Goal: Task Accomplishment & Management: Complete application form

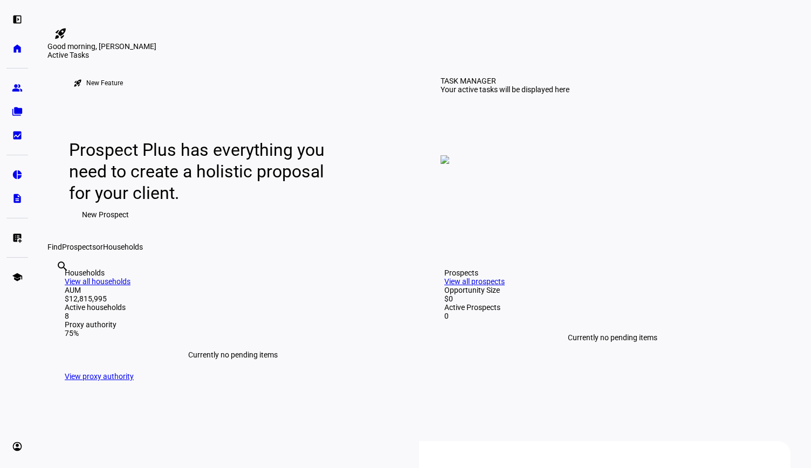
click at [101, 226] on span "New Prospect" at bounding box center [105, 215] width 47 height 22
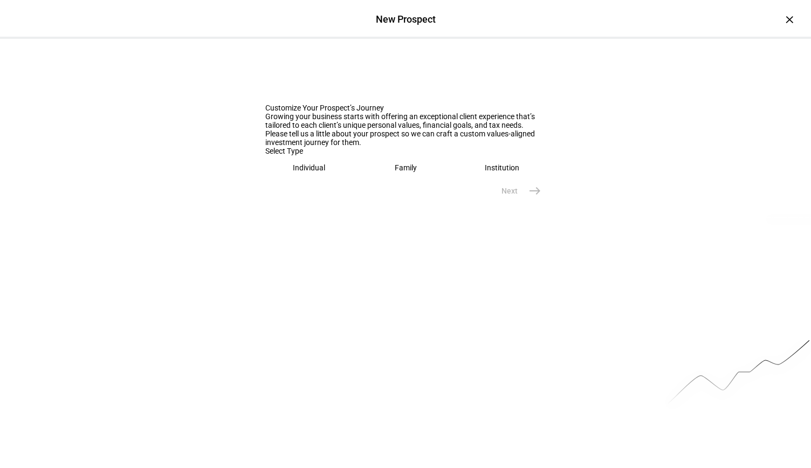
click at [304, 172] on div "Individual" at bounding box center [309, 167] width 32 height 9
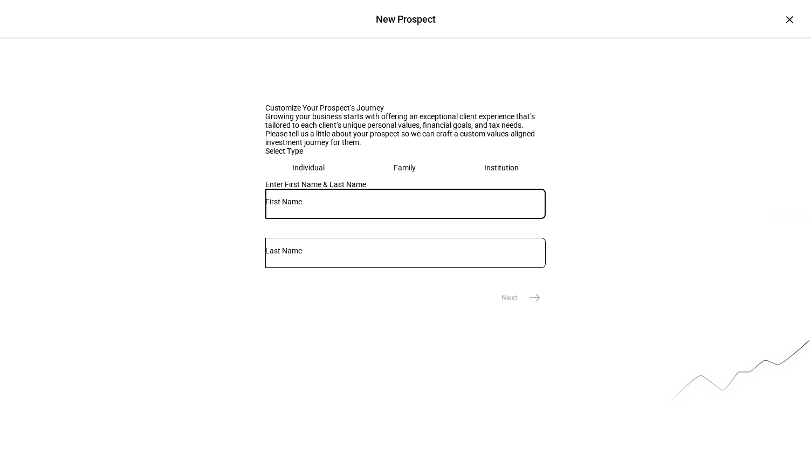
click at [297, 206] on input "text" at bounding box center [405, 201] width 281 height 9
type input "[PERSON_NAME]"
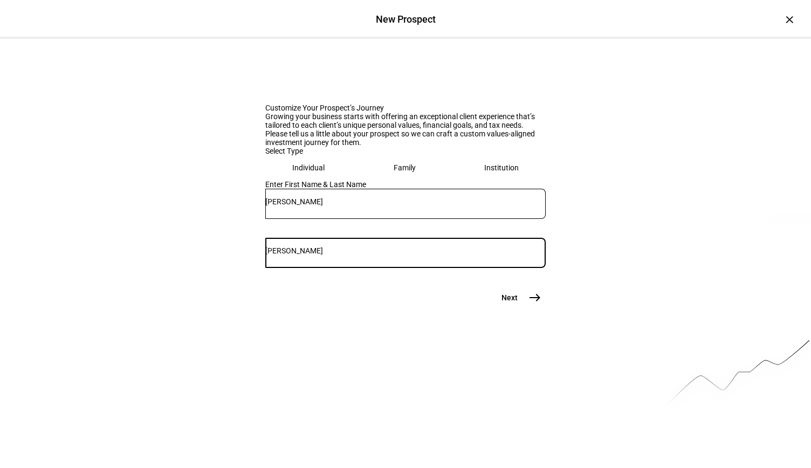
type input "[PERSON_NAME]"
click at [529, 304] on mat-icon "east" at bounding box center [535, 297] width 13 height 13
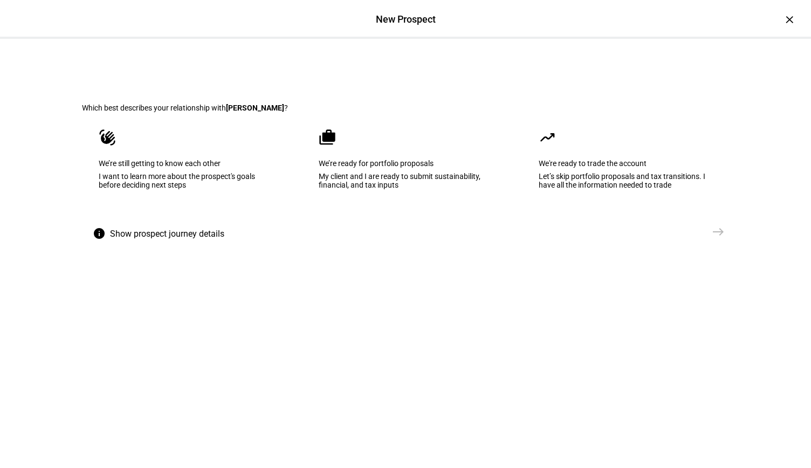
click at [368, 189] on div "My client and I are ready to submit sustainability, financial, and tax inputs" at bounding box center [406, 180] width 174 height 17
click at [712, 238] on mat-icon "east" at bounding box center [718, 232] width 13 height 13
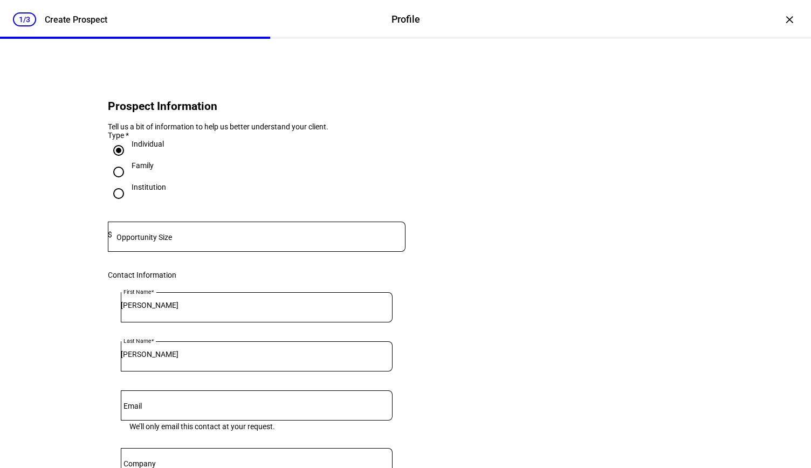
click at [169, 239] on input at bounding box center [258, 234] width 293 height 9
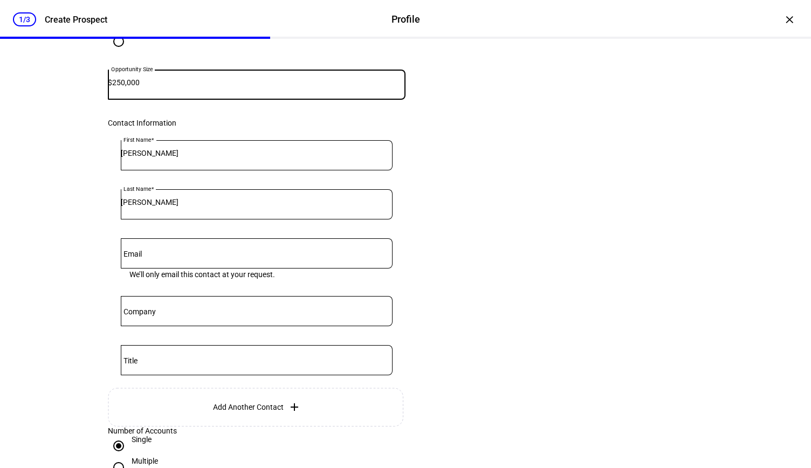
scroll to position [153, 0]
type input "250,000"
click at [182, 268] on div at bounding box center [257, 253] width 272 height 30
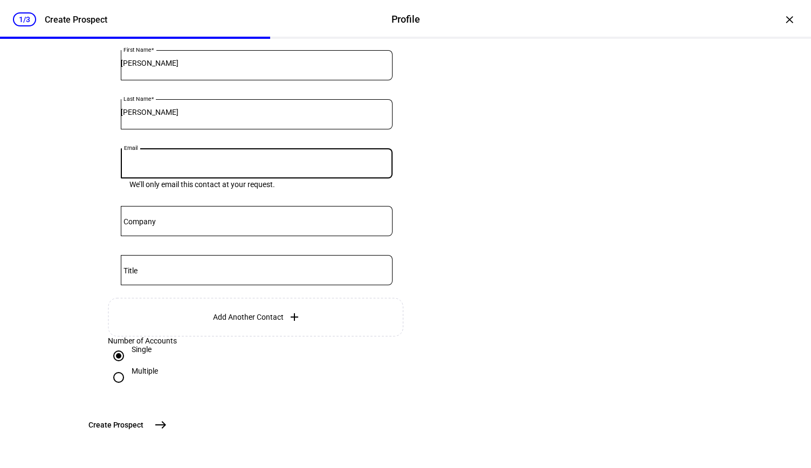
scroll to position [321, 0]
click at [167, 428] on mat-icon "east" at bounding box center [160, 425] width 13 height 13
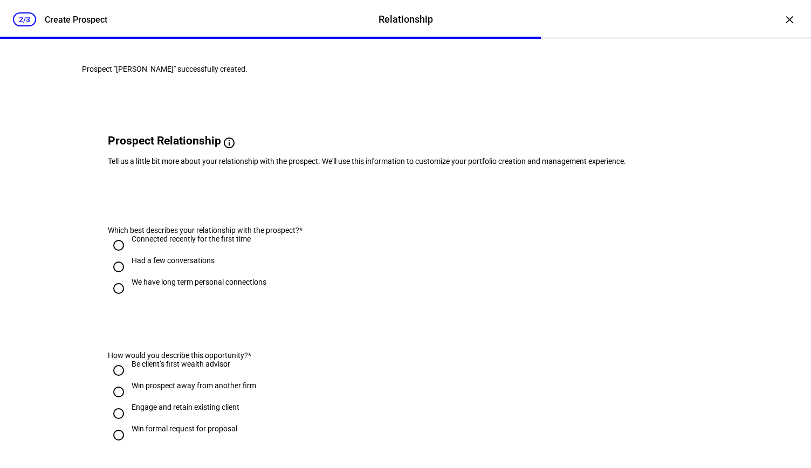
scroll to position [0, 0]
click at [138, 265] on div "Had a few conversations" at bounding box center [173, 260] width 83 height 9
click at [129, 278] on input "Had a few conversations" at bounding box center [119, 267] width 22 height 22
radio input "true"
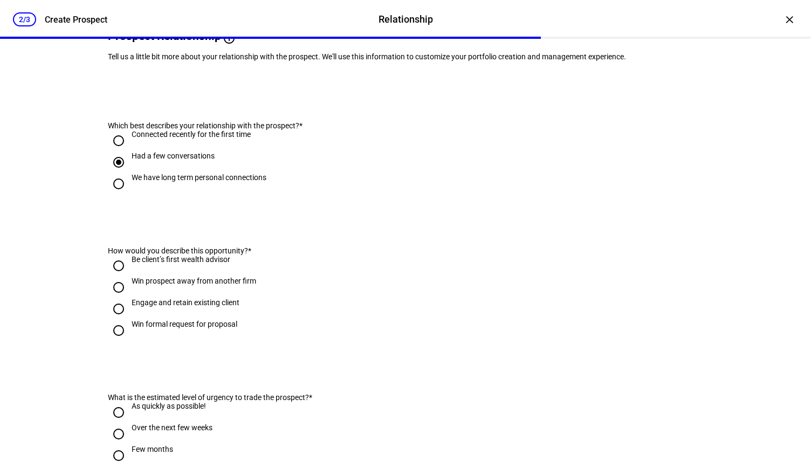
scroll to position [105, 0]
click at [112, 276] on input "Be client’s first wealth advisor" at bounding box center [119, 266] width 22 height 22
radio input "true"
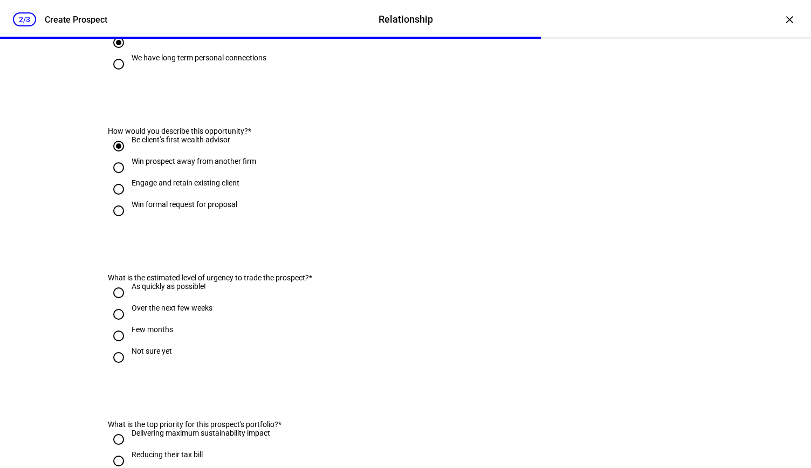
scroll to position [225, 0]
click at [134, 290] on div "As quickly as possible!" at bounding box center [169, 286] width 74 height 9
click at [129, 303] on input "As quickly as possible!" at bounding box center [119, 293] width 22 height 22
radio input "true"
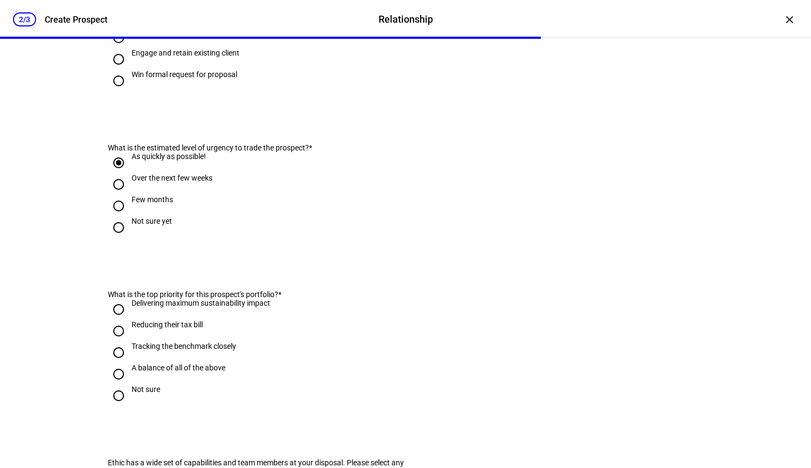
scroll to position [357, 0]
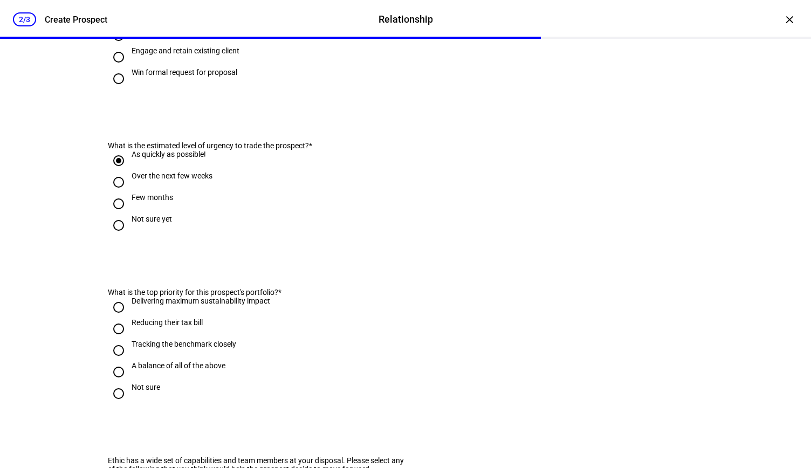
click at [181, 370] on div "A balance of all of the above" at bounding box center [179, 365] width 94 height 9
click at [129, 383] on input "A balance of all of the above" at bounding box center [119, 372] width 22 height 22
radio input "true"
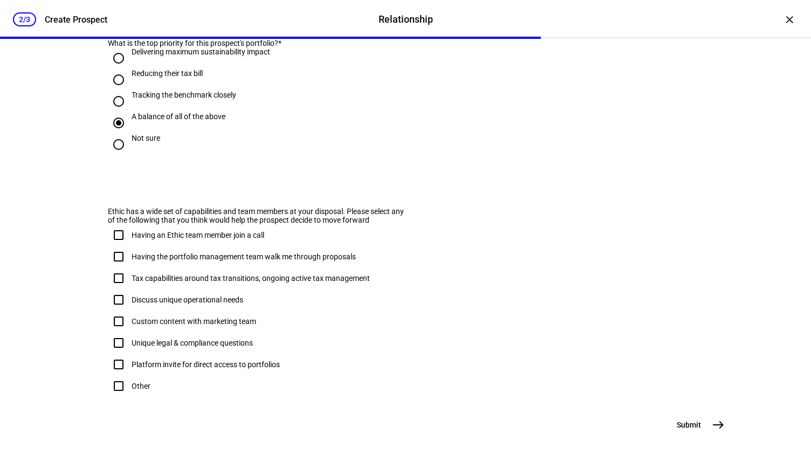
scroll to position [652, 0]
click at [224, 274] on div "Tax capabilities around tax transitions, ongoing active tax management" at bounding box center [251, 278] width 238 height 9
click at [129, 268] on input "Tax capabilities around tax transitions, ongoing active tax management" at bounding box center [119, 279] width 22 height 22
checkbox input "true"
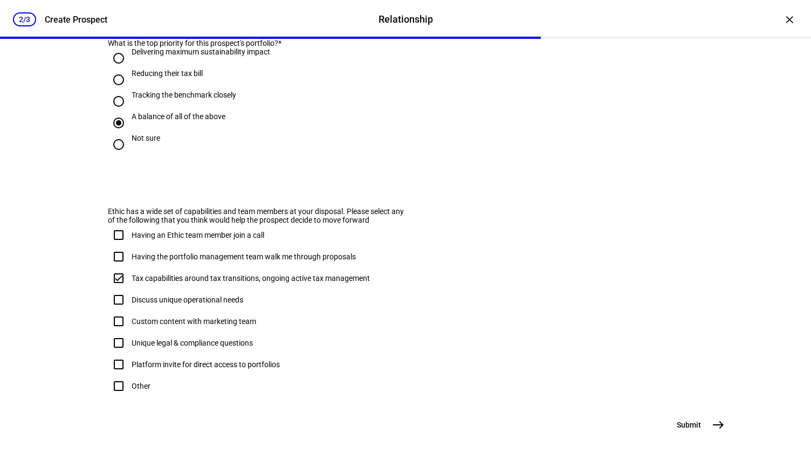
click at [713, 426] on mat-icon "east" at bounding box center [718, 425] width 13 height 13
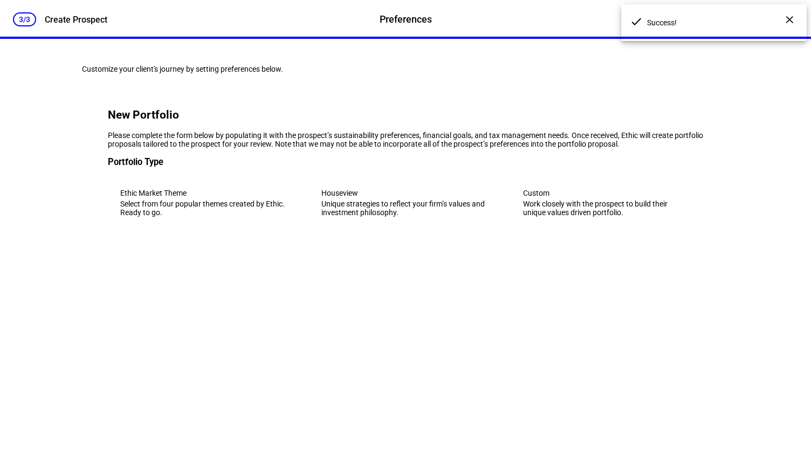
scroll to position [0, 0]
click at [643, 217] on div "Work closely with the prospect to build their unique values driven portfolio." at bounding box center [607, 208] width 168 height 17
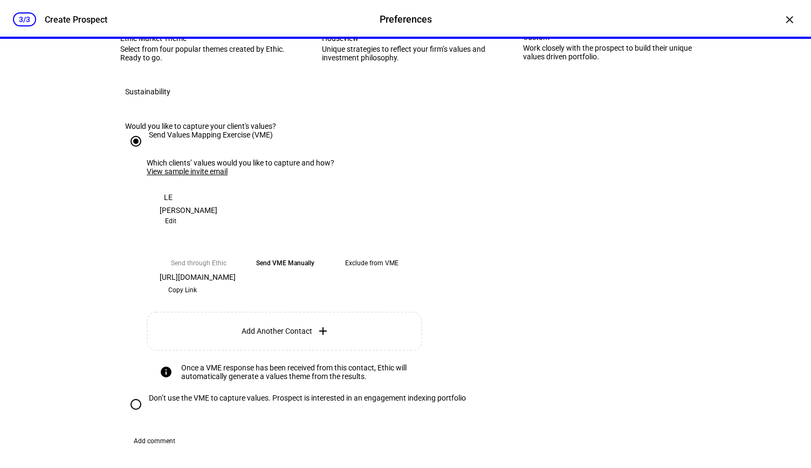
scroll to position [154, 0]
click at [176, 63] on div "Select from four popular themes created by Ethic. Ready to go." at bounding box center [204, 54] width 168 height 17
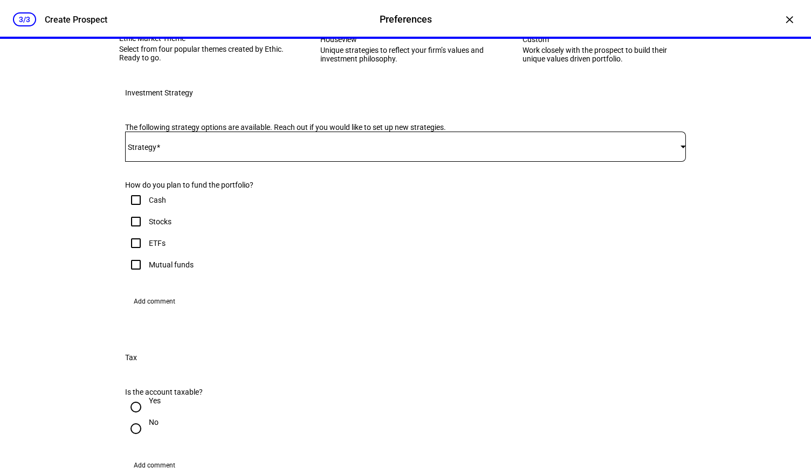
click at [200, 162] on div at bounding box center [405, 147] width 561 height 30
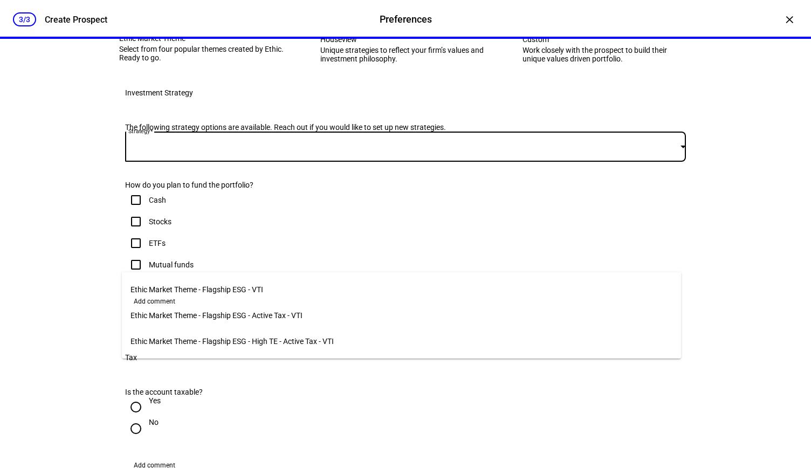
click at [199, 285] on span "Ethic Market Theme - Flagship ESG - VTI" at bounding box center [197, 289] width 133 height 9
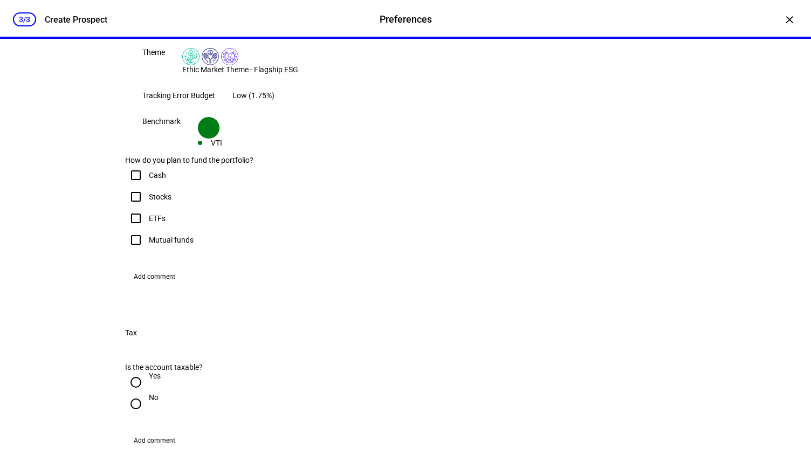
scroll to position [298, 0]
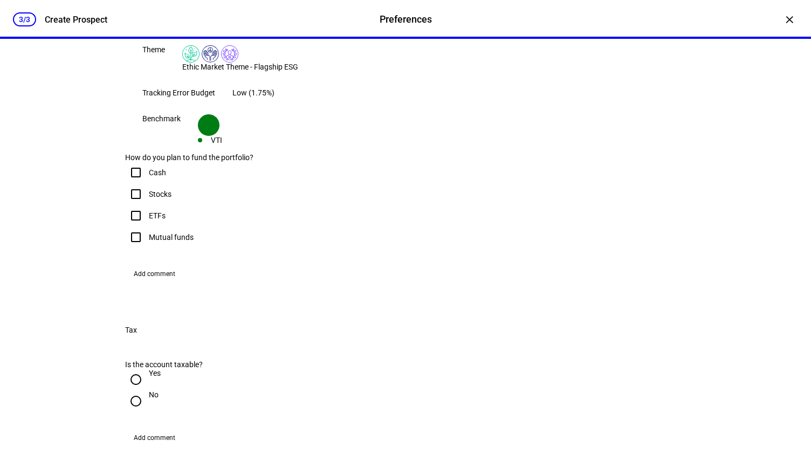
click at [130, 183] on input "Cash" at bounding box center [136, 173] width 22 height 22
checkbox input "true"
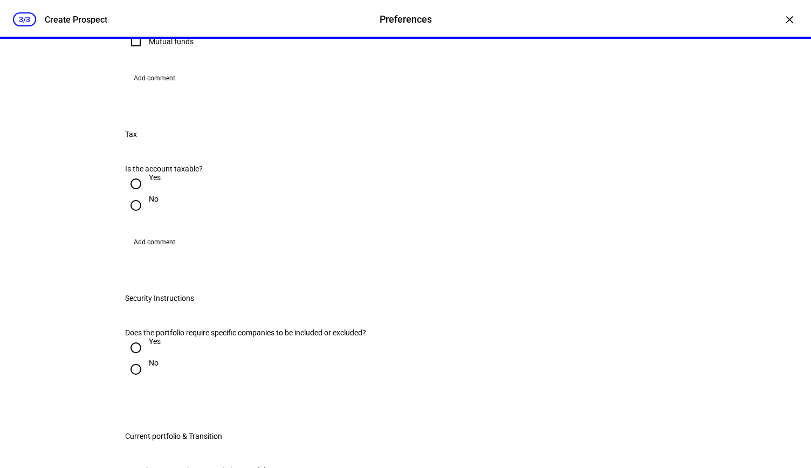
scroll to position [495, 0]
click at [134, 193] on input "Yes" at bounding box center [136, 183] width 22 height 22
radio input "true"
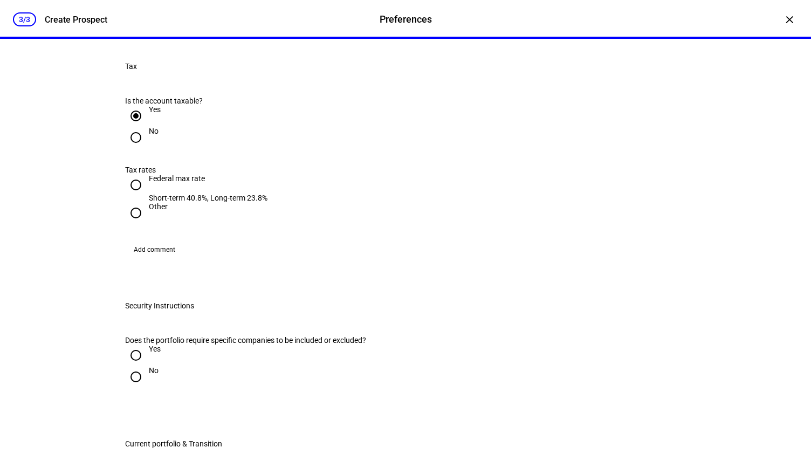
scroll to position [561, 0]
click at [133, 196] on input "Federal max rate Short-term 40.8%, Long-term 23.8%" at bounding box center [136, 186] width 22 height 22
radio input "true"
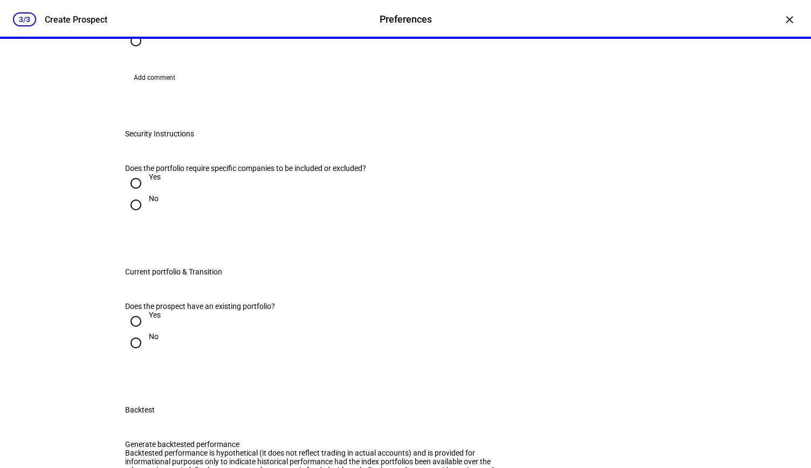
scroll to position [734, 0]
click at [128, 215] on input "No" at bounding box center [136, 205] width 22 height 22
radio input "true"
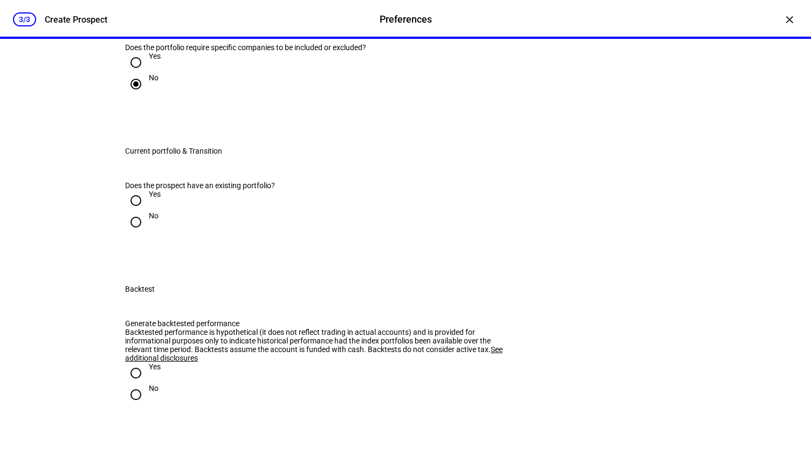
scroll to position [855, 0]
click at [135, 211] on input "Yes" at bounding box center [136, 201] width 22 height 22
radio input "true"
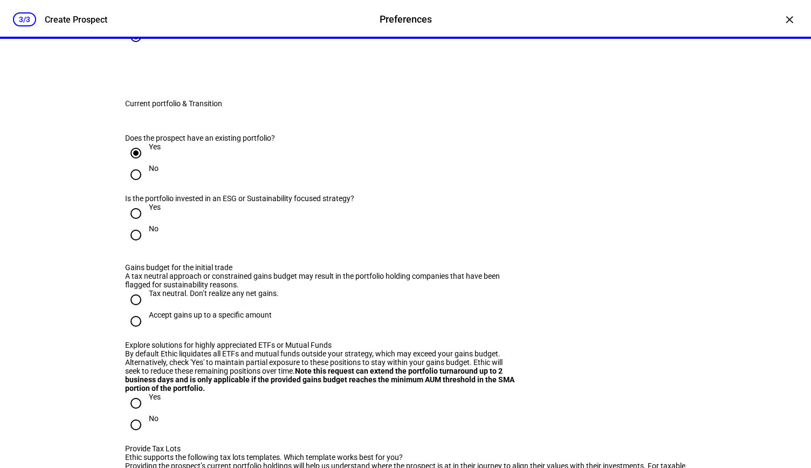
click at [129, 246] on input "No" at bounding box center [136, 235] width 22 height 22
radio input "true"
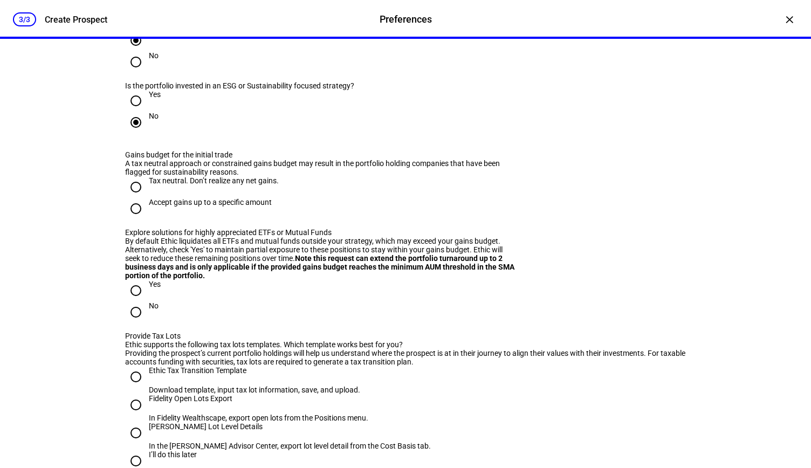
scroll to position [1014, 0]
click at [135, 199] on input "Tax neutral. Don’t realize any net gains." at bounding box center [136, 188] width 22 height 22
radio input "true"
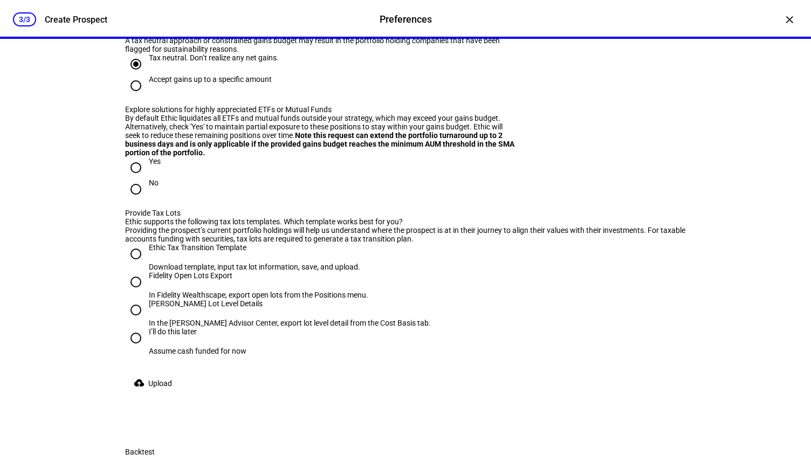
scroll to position [1138, 0]
click at [123, 202] on div at bounding box center [136, 189] width 26 height 26
radio input "true"
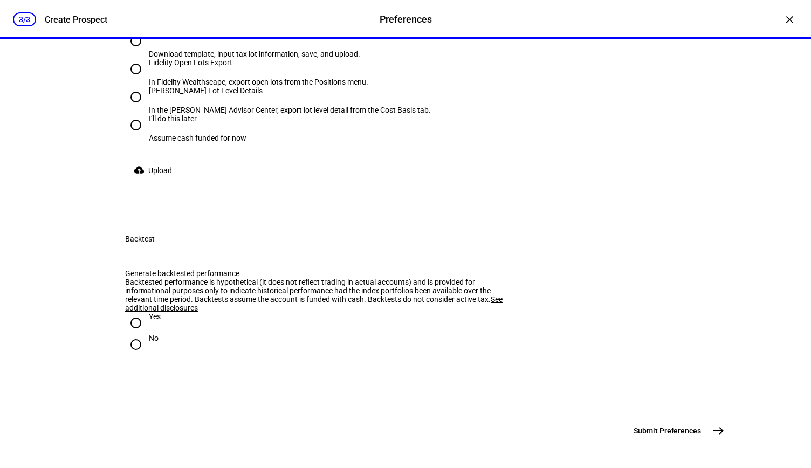
scroll to position [1351, 0]
click at [167, 77] on div "Fidelity Open Lots Export" at bounding box center [259, 67] width 220 height 19
click at [147, 79] on input "Fidelity Open Lots Export In Fidelity Wealthscape, export open lots from the Po…" at bounding box center [136, 69] width 22 height 22
radio input "true"
click at [135, 51] on input "Ethic Tax Transition Template Download template, input tax lot information, sav…" at bounding box center [136, 41] width 22 height 22
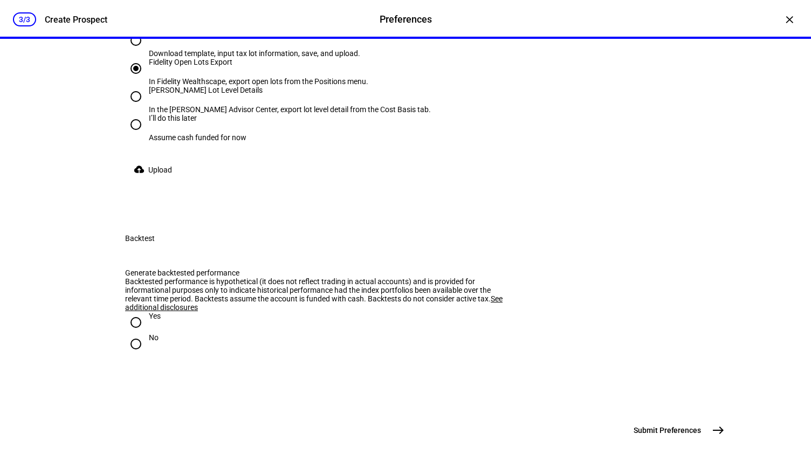
radio input "true"
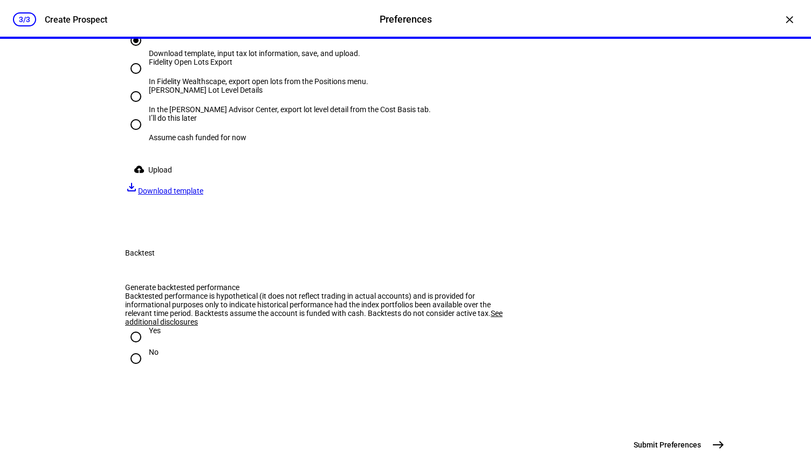
click at [203, 195] on span "Download template" at bounding box center [170, 191] width 65 height 9
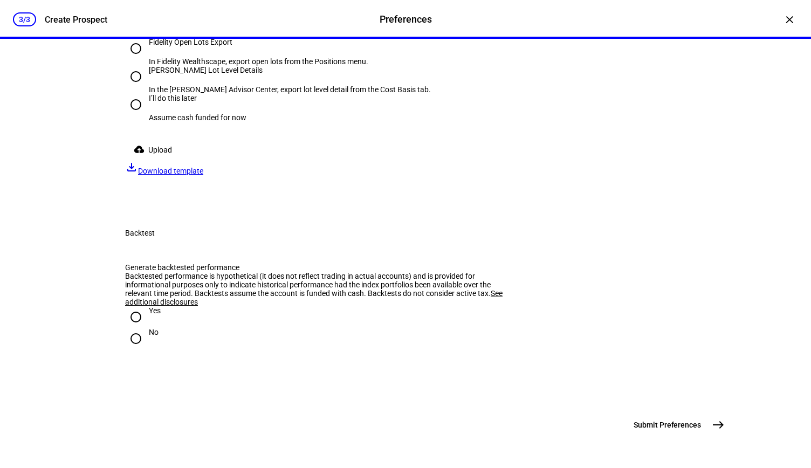
scroll to position [1559, 0]
click at [129, 115] on input "I’ll do this later Assume cash funded for now" at bounding box center [136, 105] width 22 height 22
radio input "true"
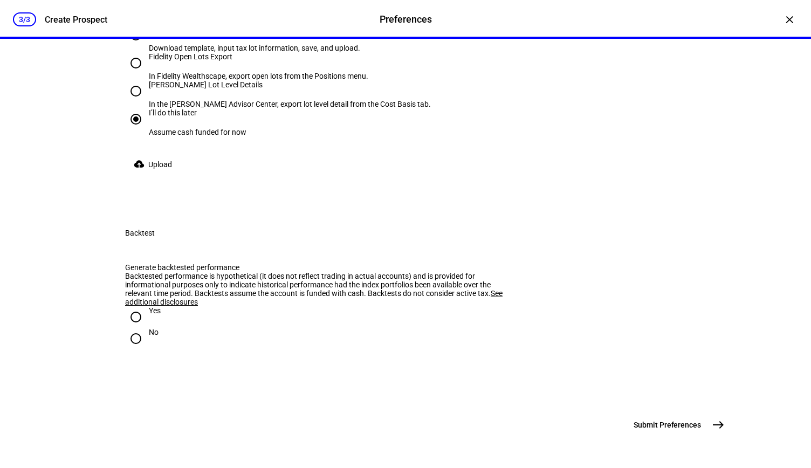
scroll to position [1671, 0]
click at [127, 328] on input "No" at bounding box center [136, 339] width 22 height 22
radio input "true"
drag, startPoint x: 706, startPoint y: 423, endPoint x: 713, endPoint y: 428, distance: 8.5
click at [713, 428] on mat-icon "east" at bounding box center [718, 425] width 13 height 13
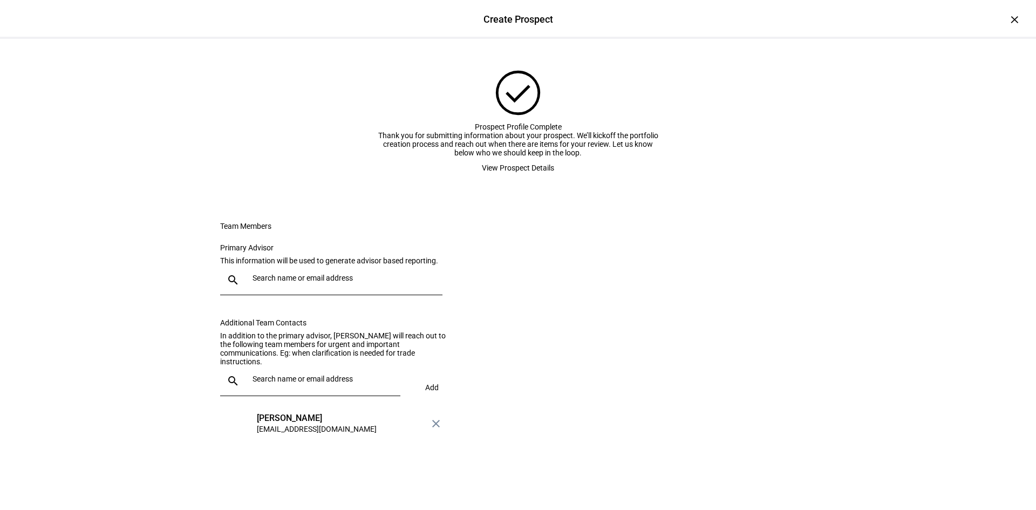
scroll to position [0, 0]
click at [496, 179] on span "View Prospect Details" at bounding box center [518, 168] width 72 height 22
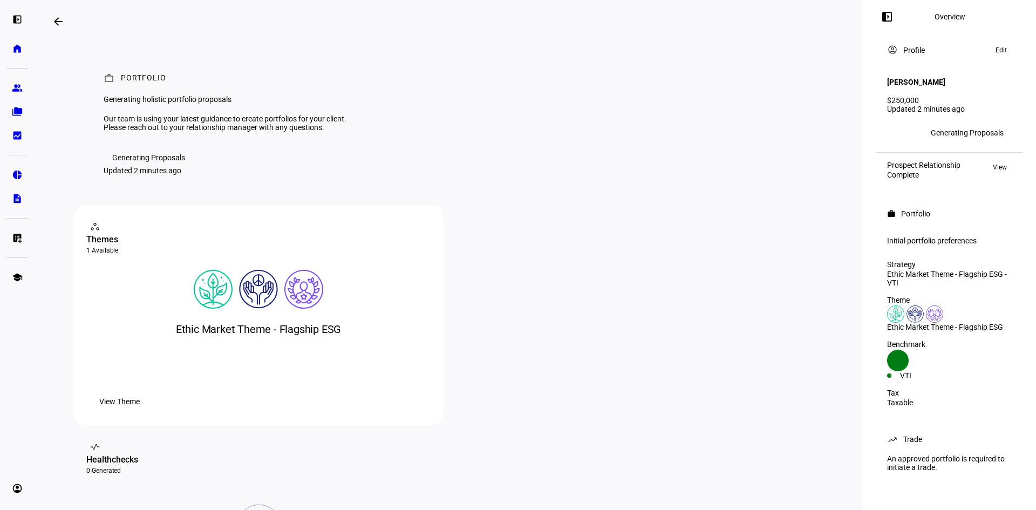
click at [811, 161] on span "View" at bounding box center [1000, 167] width 14 height 13
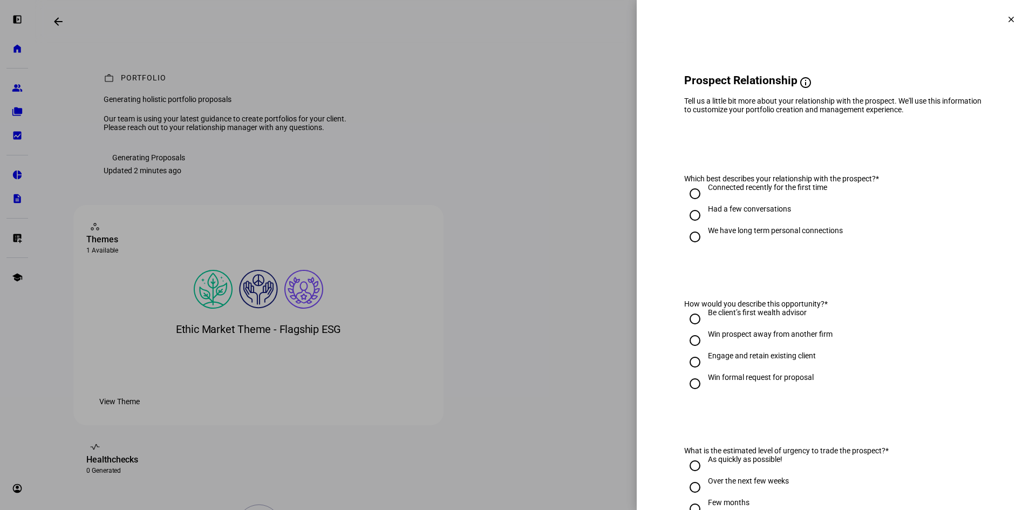
click at [811, 12] on span at bounding box center [1011, 19] width 26 height 26
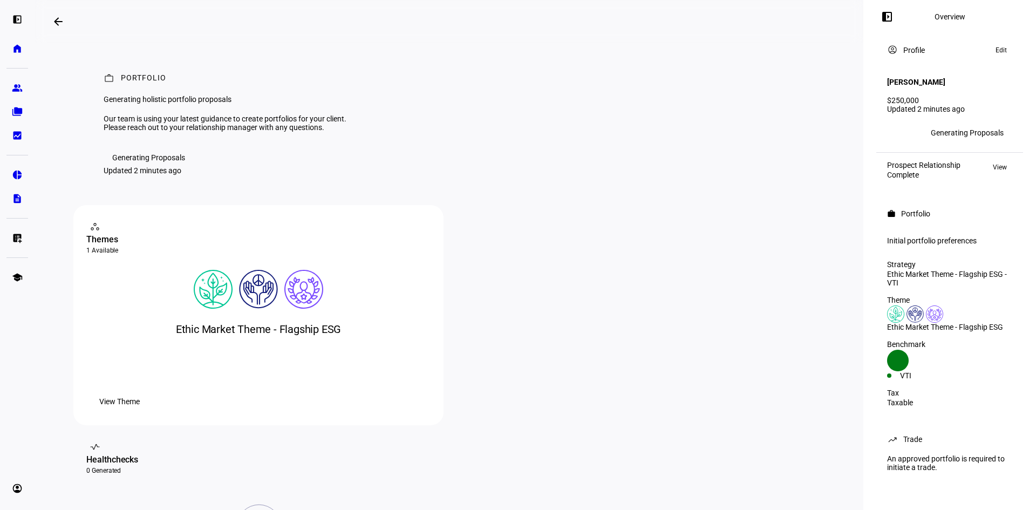
click at [811, 124] on plt-prospect-status-badge "Generating Proposals" at bounding box center [967, 132] width 90 height 17
click at [811, 56] on span "Edit" at bounding box center [1000, 50] width 11 height 13
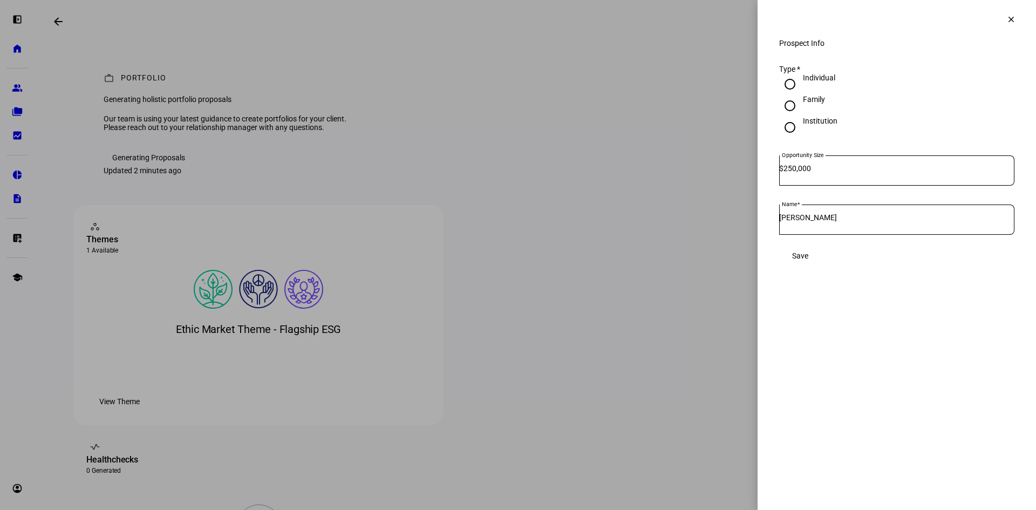
click at [811, 19] on mat-icon "clear" at bounding box center [1011, 20] width 10 height 10
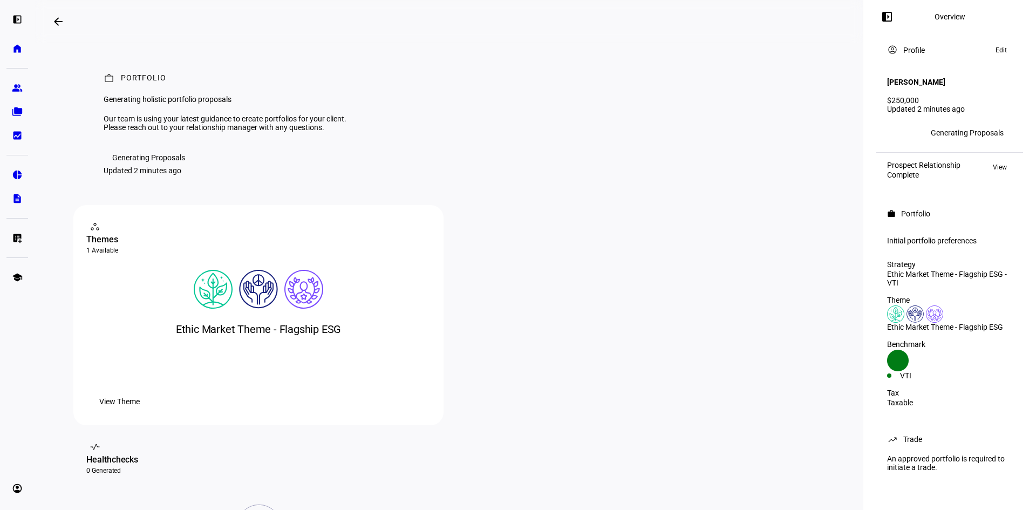
click at [811, 51] on mat-icon "account_circle" at bounding box center [892, 49] width 11 height 11
click at [811, 211] on div "Portfolio" at bounding box center [915, 213] width 29 height 9
click at [811, 236] on div "Initial portfolio preferences" at bounding box center [949, 240] width 125 height 9
click at [811, 241] on div "Initial portfolio preferences" at bounding box center [949, 241] width 138 height 21
click at [811, 231] on div "Initial portfolio preferences" at bounding box center [949, 241] width 138 height 21
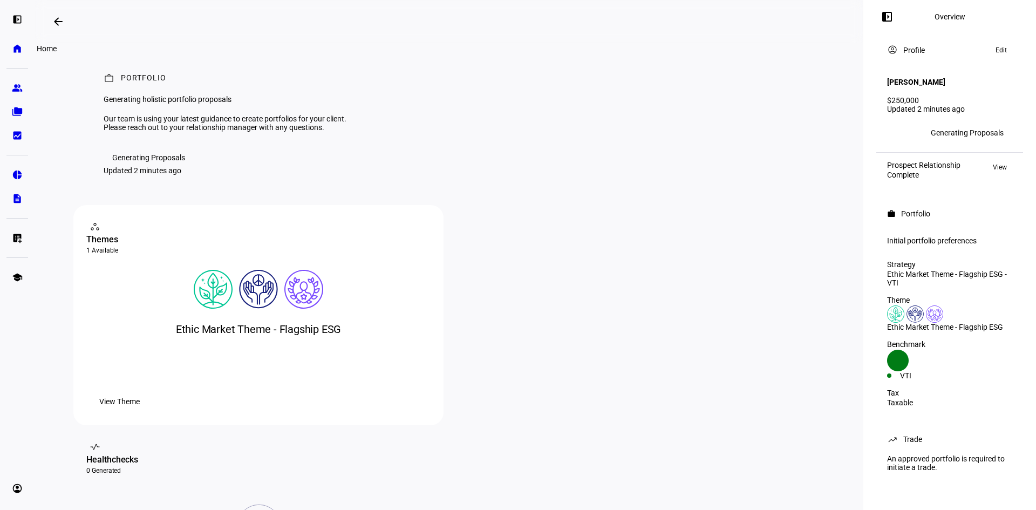
click at [22, 54] on link "home Home" at bounding box center [17, 49] width 22 height 22
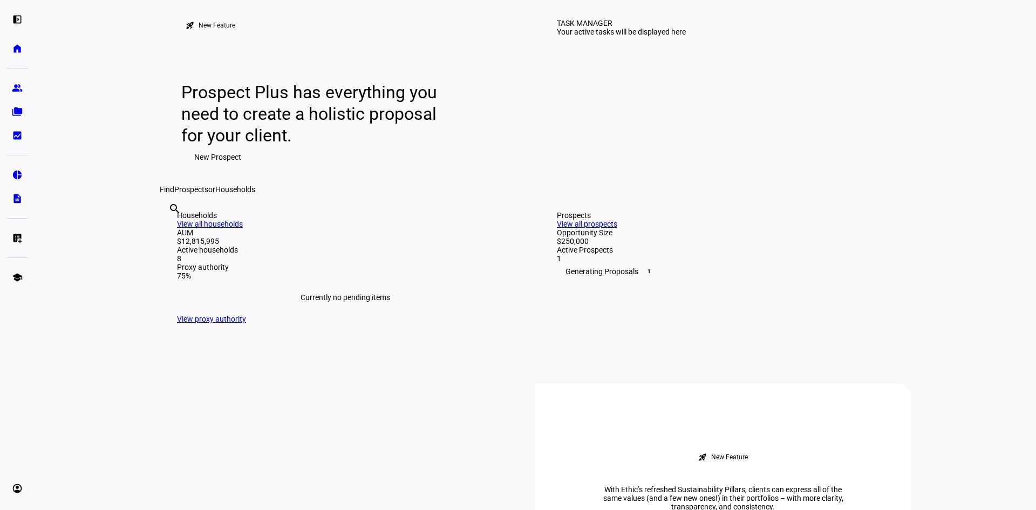
scroll to position [216, 0]
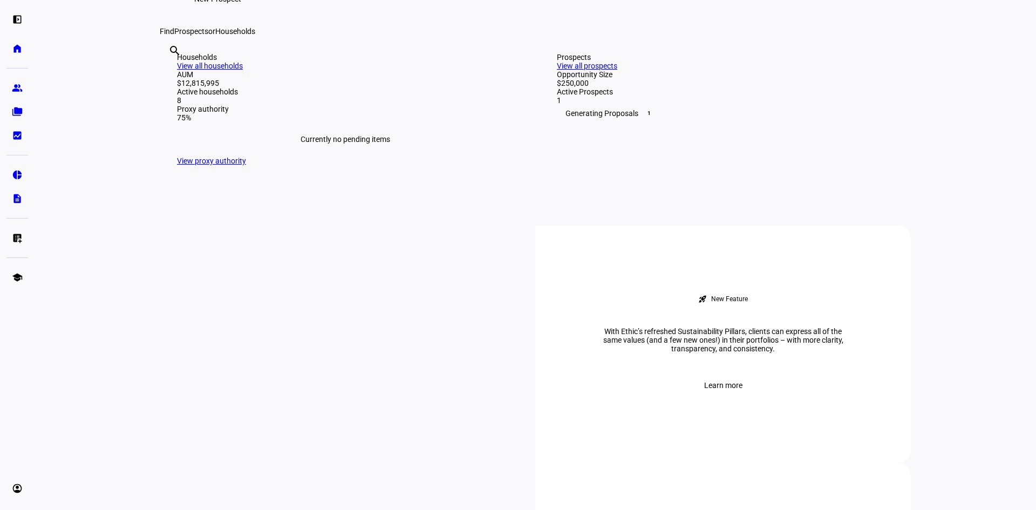
click at [720, 122] on div "Generating Proposals 1" at bounding box center [725, 113] width 337 height 17
click at [630, 122] on div "Generating Proposals 1" at bounding box center [725, 113] width 337 height 17
click at [639, 105] on div "1" at bounding box center [725, 100] width 337 height 9
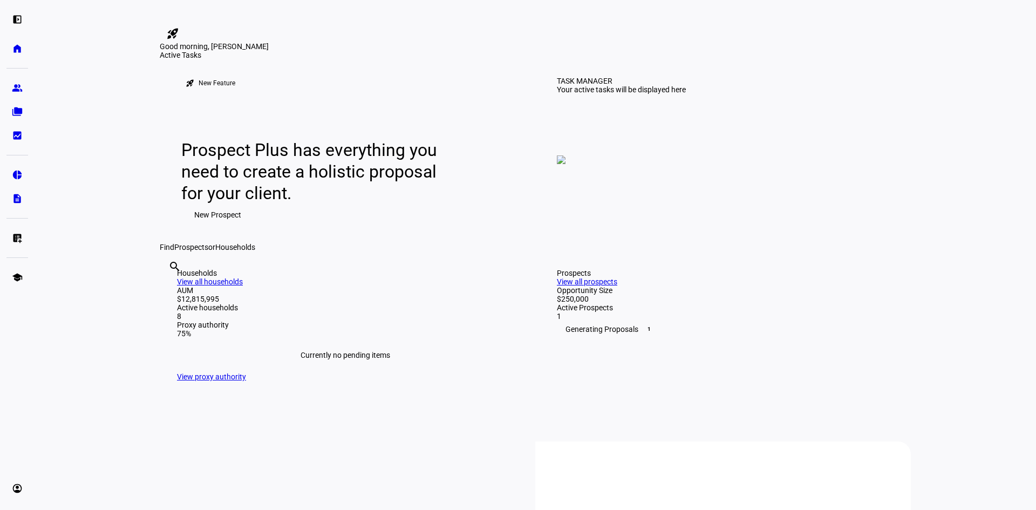
scroll to position [108, 0]
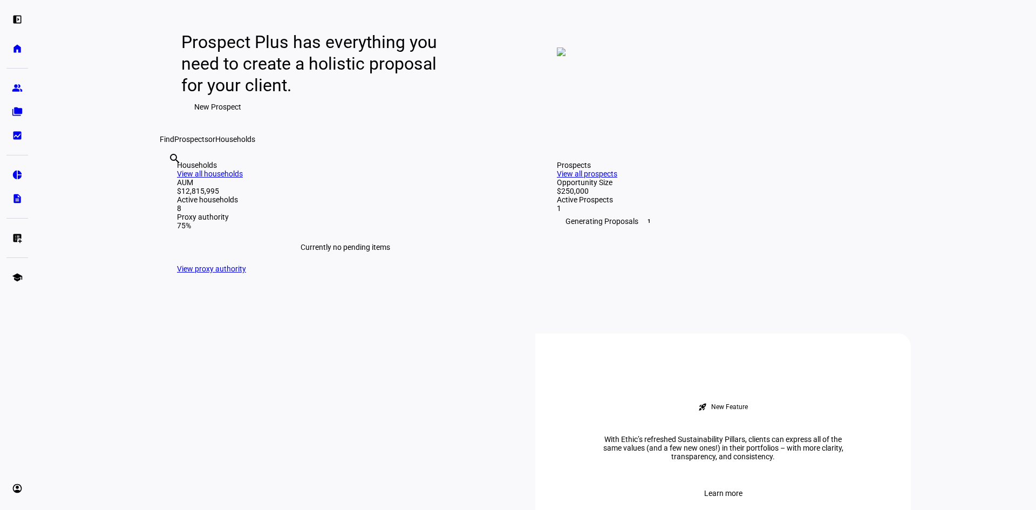
click at [617, 178] on link "View all prospects" at bounding box center [587, 173] width 60 height 9
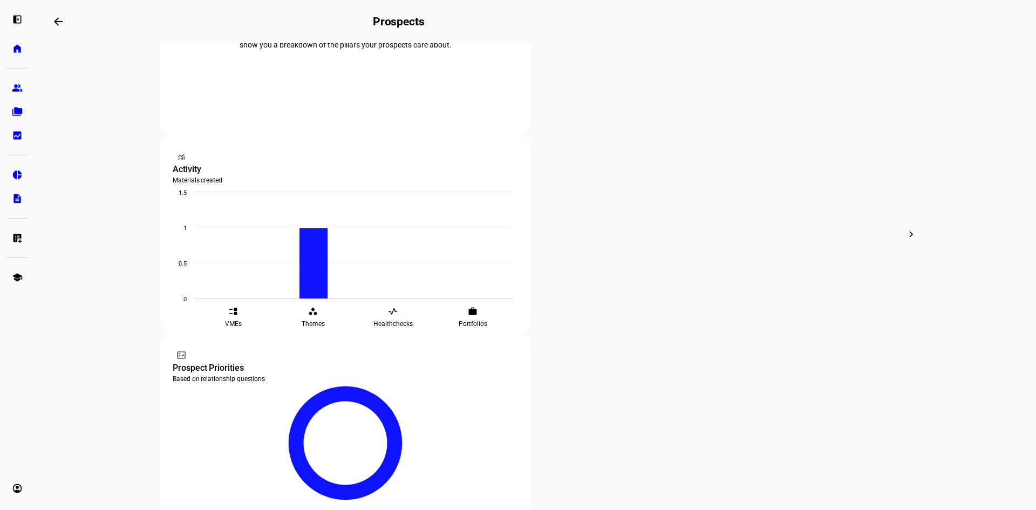
scroll to position [210, 0]
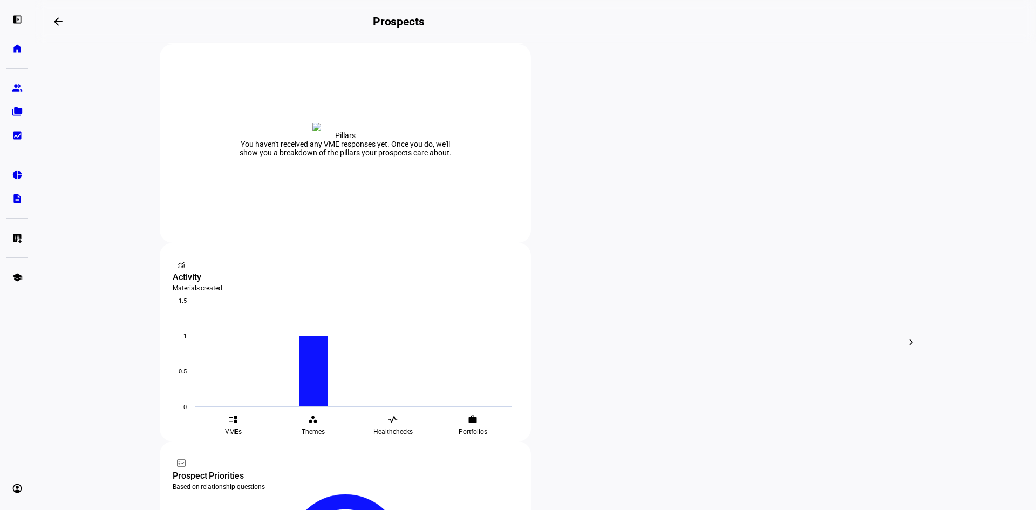
click at [621, 201] on button "edit Edit" at bounding box center [603, 210] width 60 height 26
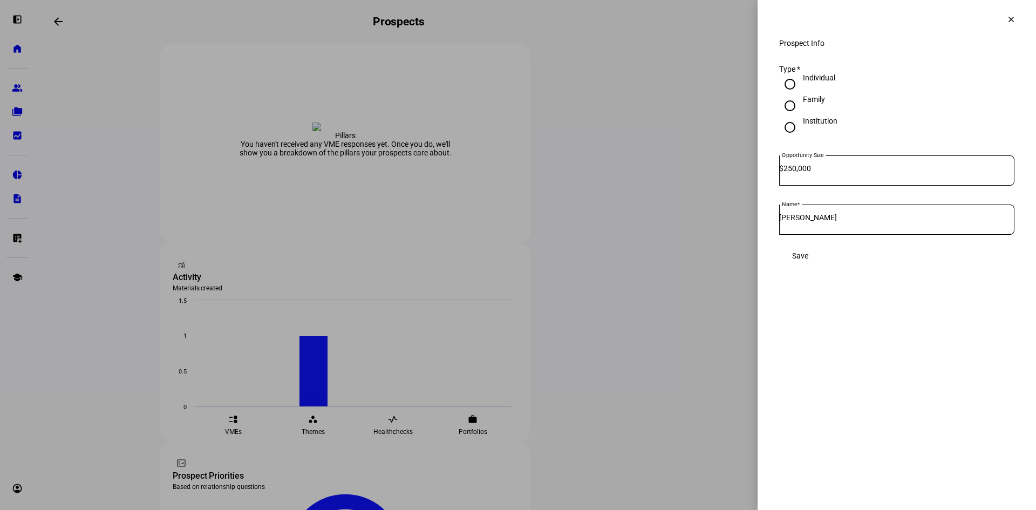
click at [811, 266] on span at bounding box center [800, 256] width 42 height 22
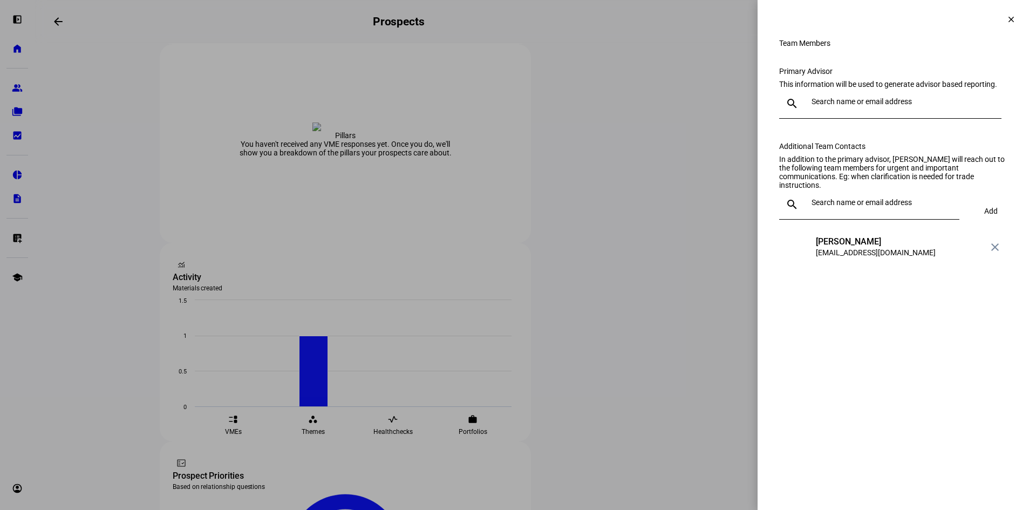
click at [518, 110] on div at bounding box center [518, 255] width 1036 height 510
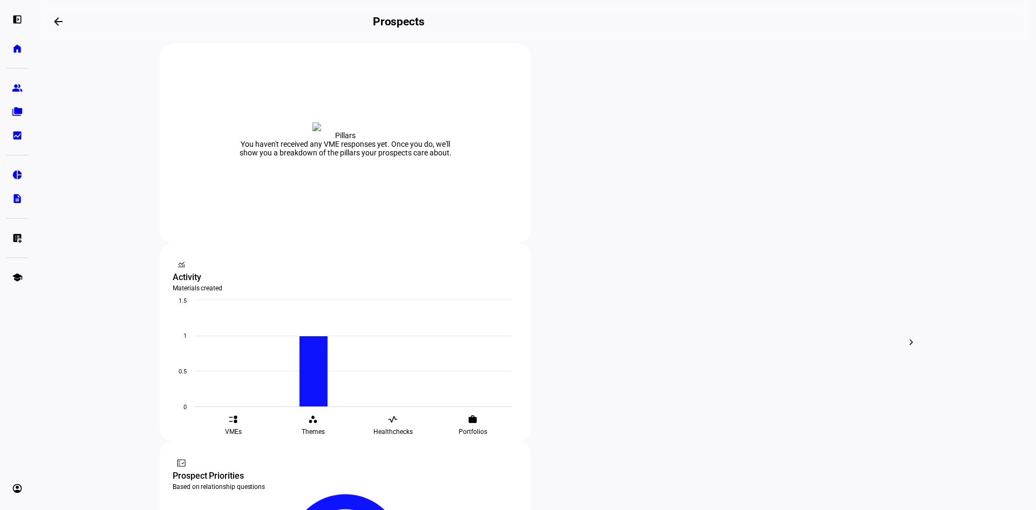
click at [594, 230] on div "archive Archive" at bounding box center [603, 236] width 47 height 15
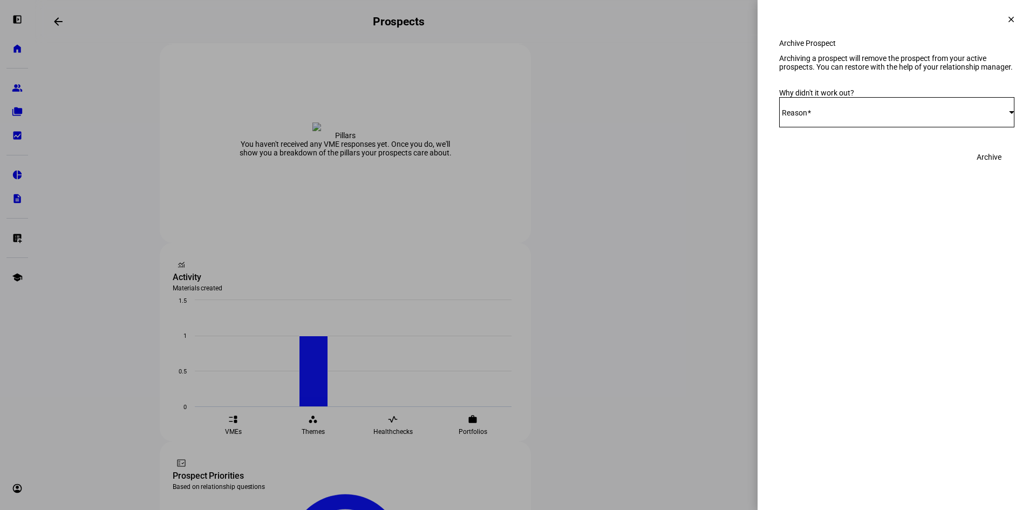
click at [811, 117] on span at bounding box center [809, 112] width 4 height 9
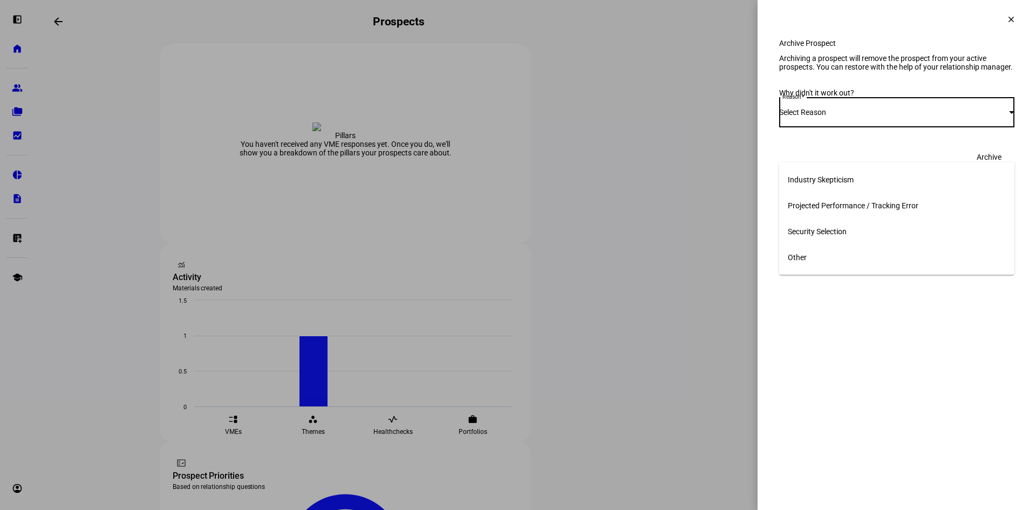
click at [796, 255] on span "Other" at bounding box center [797, 257] width 19 height 9
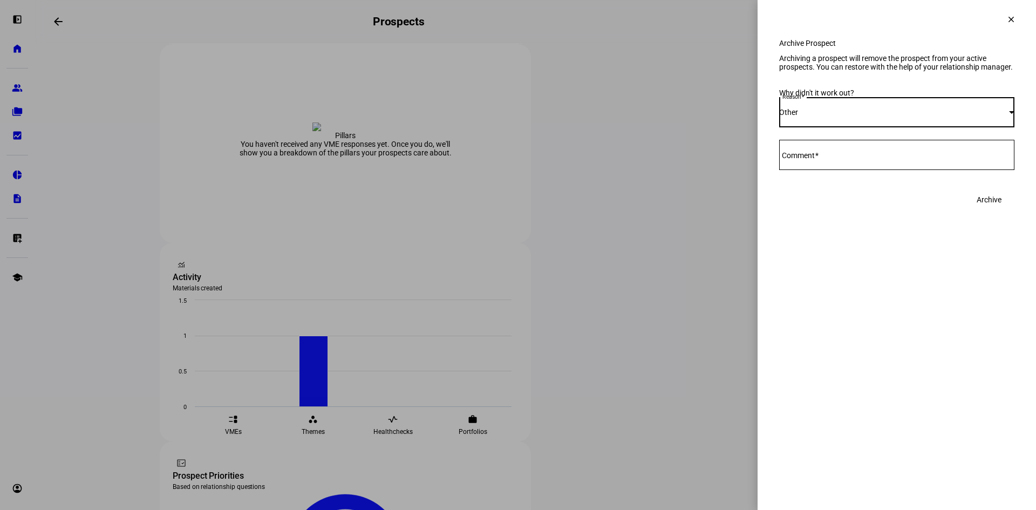
click at [811, 117] on div "Other" at bounding box center [894, 112] width 230 height 9
click at [811, 150] on div at bounding box center [518, 255] width 1036 height 510
click at [811, 160] on mat-label "Comment" at bounding box center [798, 155] width 33 height 9
click at [811, 161] on textarea "Comment" at bounding box center [896, 154] width 235 height 13
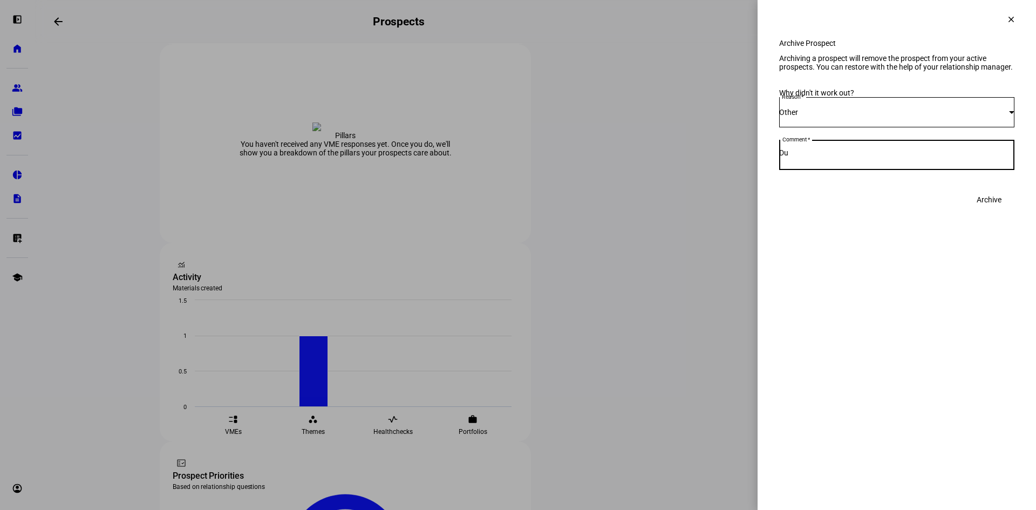
type textarea "D"
type textarea "Duplicate"
click at [811, 210] on span "Archive" at bounding box center [989, 200] width 25 height 22
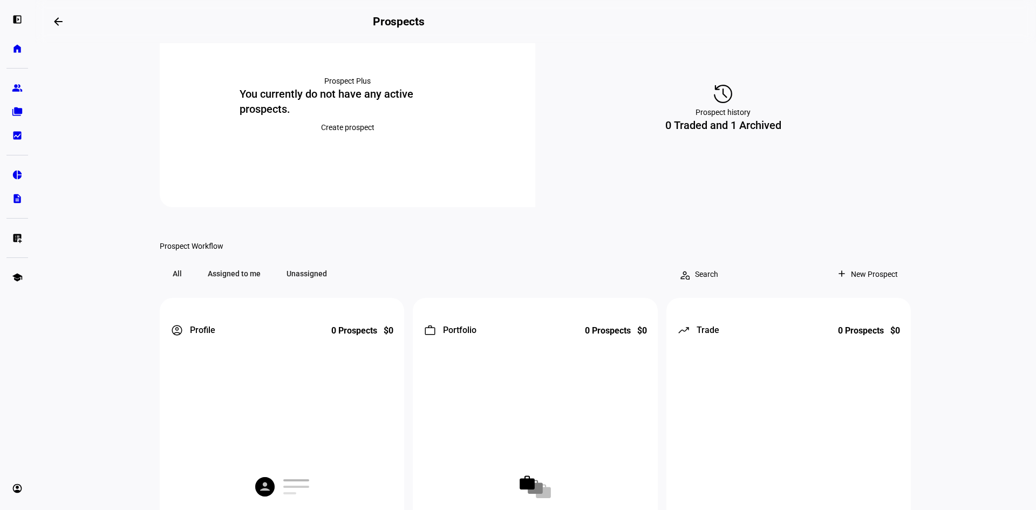
scroll to position [0, 0]
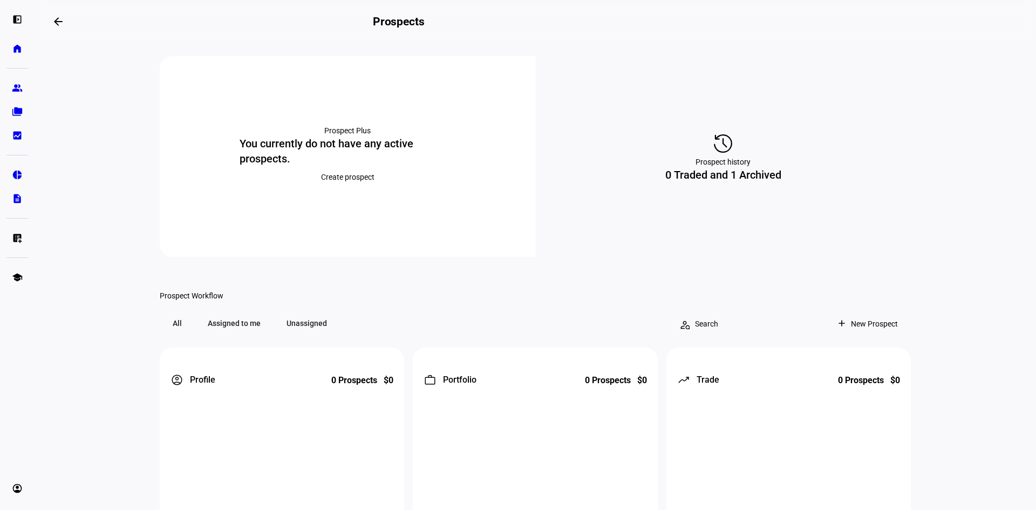
click at [339, 180] on span "Create prospect" at bounding box center [347, 177] width 53 height 22
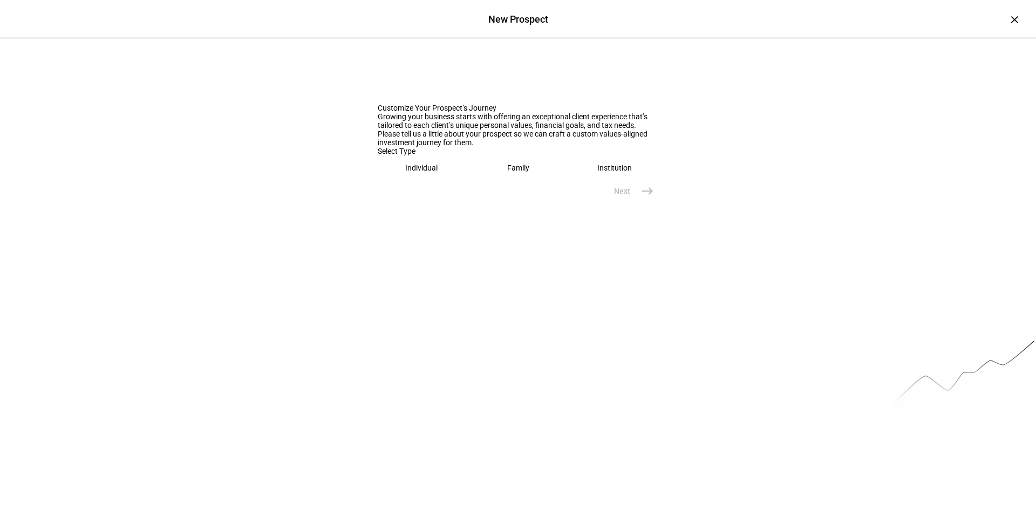
click at [452, 180] on eth-mega-radio-button "Individual" at bounding box center [422, 167] width 88 height 25
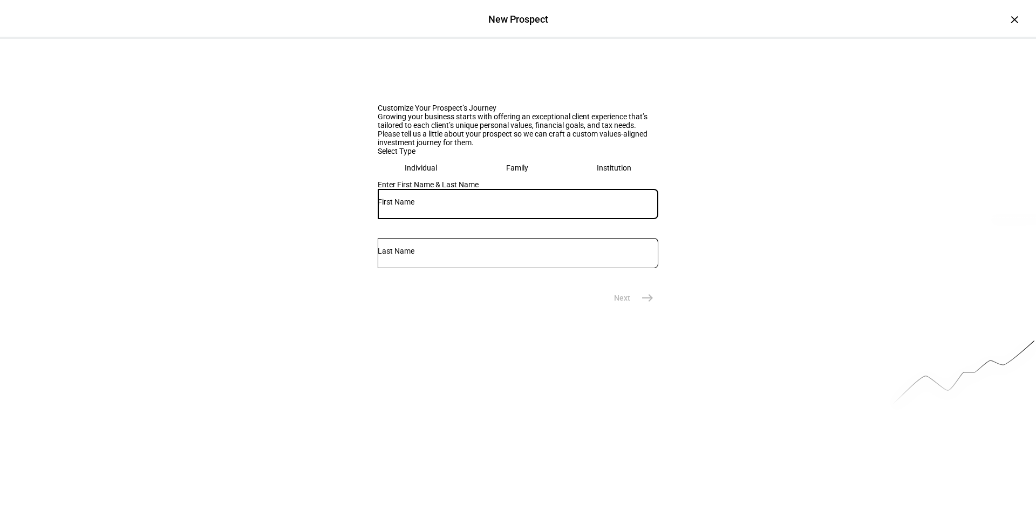
click at [456, 206] on input "text" at bounding box center [518, 201] width 281 height 9
type input "[PERSON_NAME]"
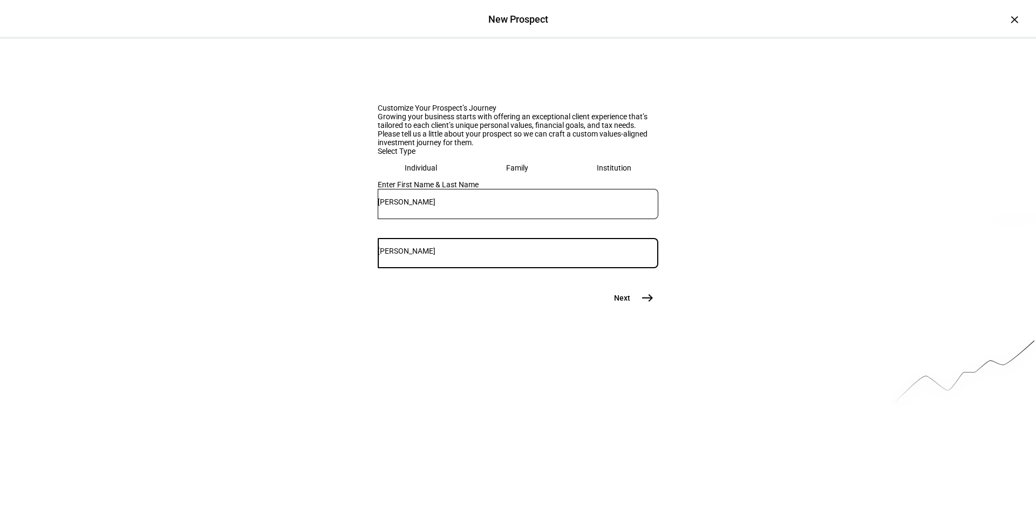
type input "[PERSON_NAME]"
click at [651, 309] on span "east" at bounding box center [648, 298] width 22 height 22
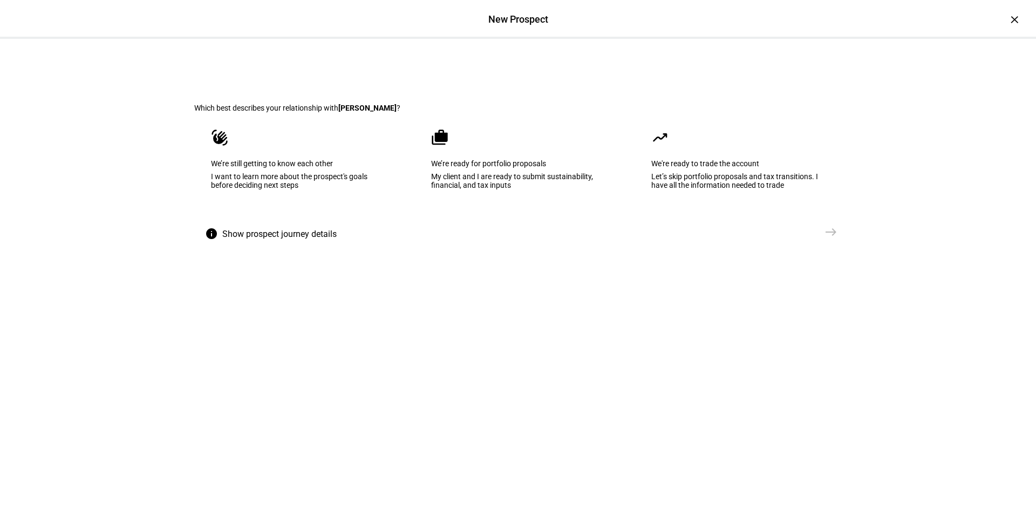
click at [525, 189] on div "My client and I are ready to submit sustainability, financial, and tax inputs" at bounding box center [518, 180] width 174 height 17
click at [811, 238] on mat-icon "east" at bounding box center [830, 232] width 13 height 13
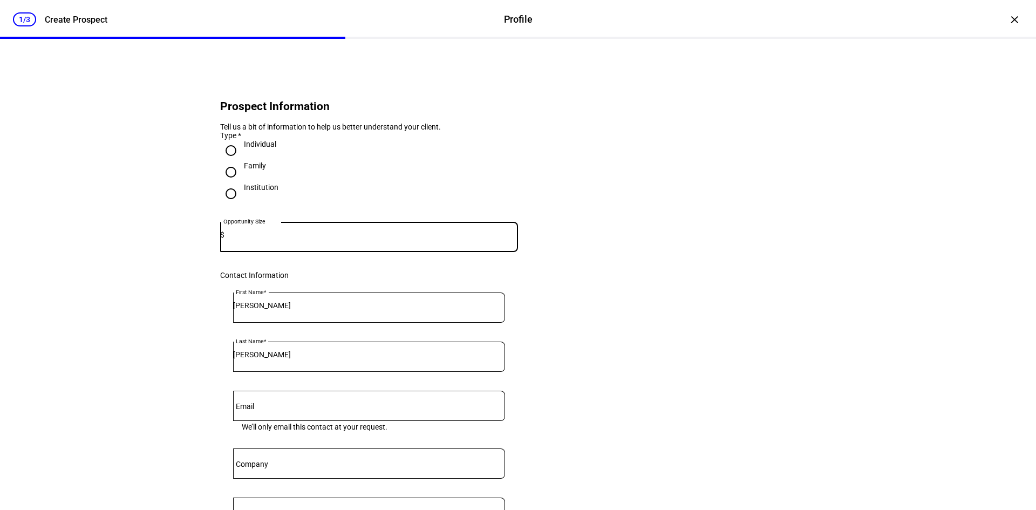
click at [271, 239] on input at bounding box center [370, 234] width 293 height 9
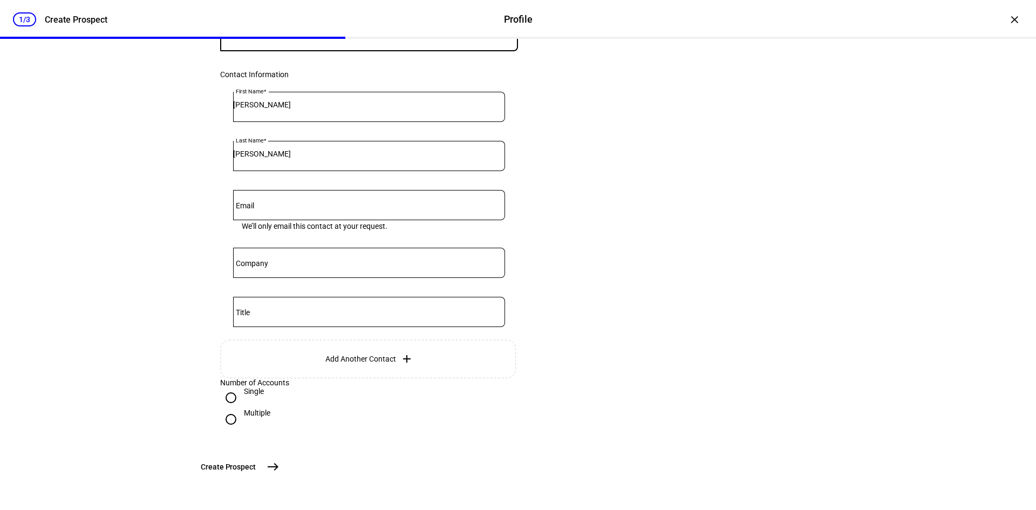
type input "250,000"
click at [279, 468] on mat-icon "east" at bounding box center [273, 466] width 13 height 13
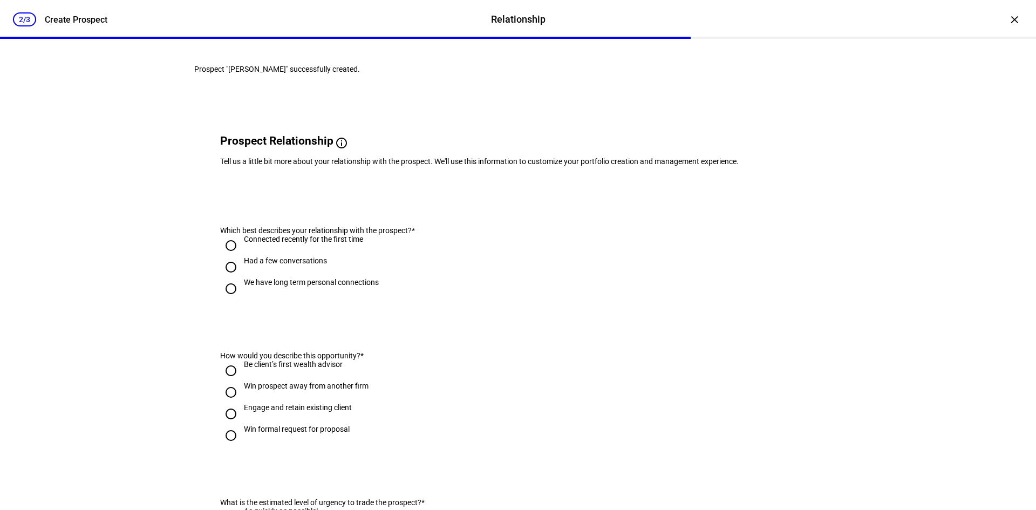
click at [308, 265] on div "Had a few conversations" at bounding box center [285, 260] width 83 height 9
click at [242, 278] on input "Had a few conversations" at bounding box center [231, 267] width 22 height 22
radio input "true"
click at [301, 368] on div "Be client’s first wealth advisor" at bounding box center [293, 364] width 99 height 9
click at [242, 381] on input "Be client’s first wealth advisor" at bounding box center [231, 371] width 22 height 22
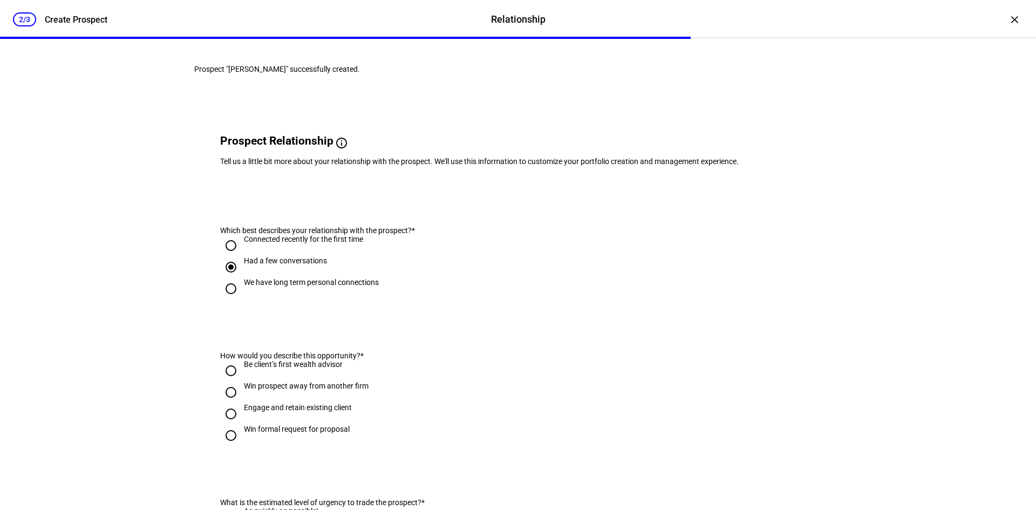
radio input "true"
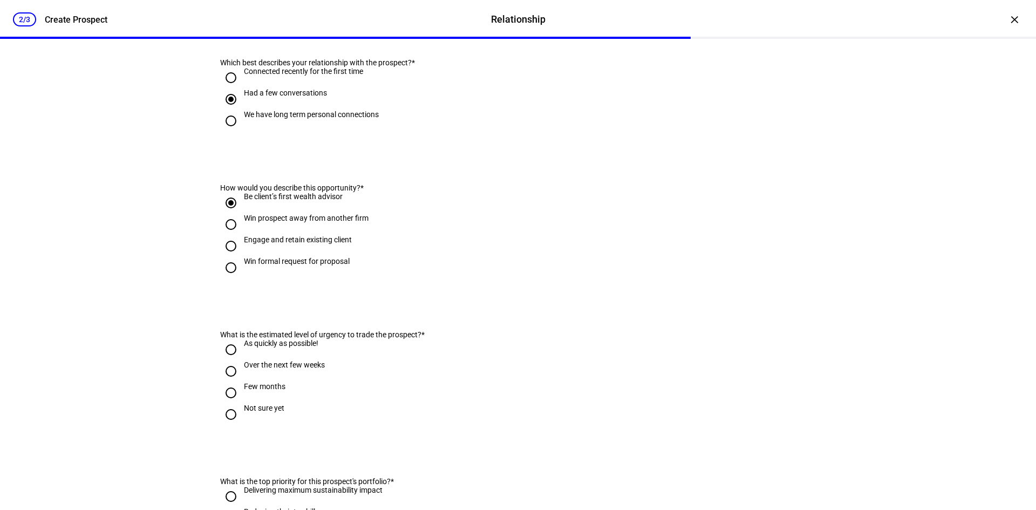
scroll to position [216, 0]
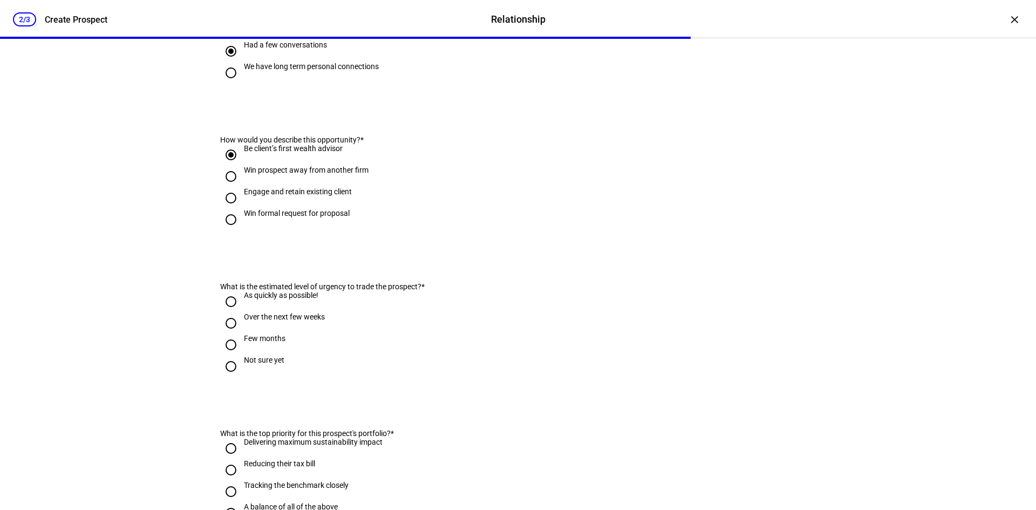
click at [305, 299] on div "As quickly as possible!" at bounding box center [281, 295] width 74 height 9
click at [242, 312] on input "As quickly as possible!" at bounding box center [231, 302] width 22 height 22
radio input "true"
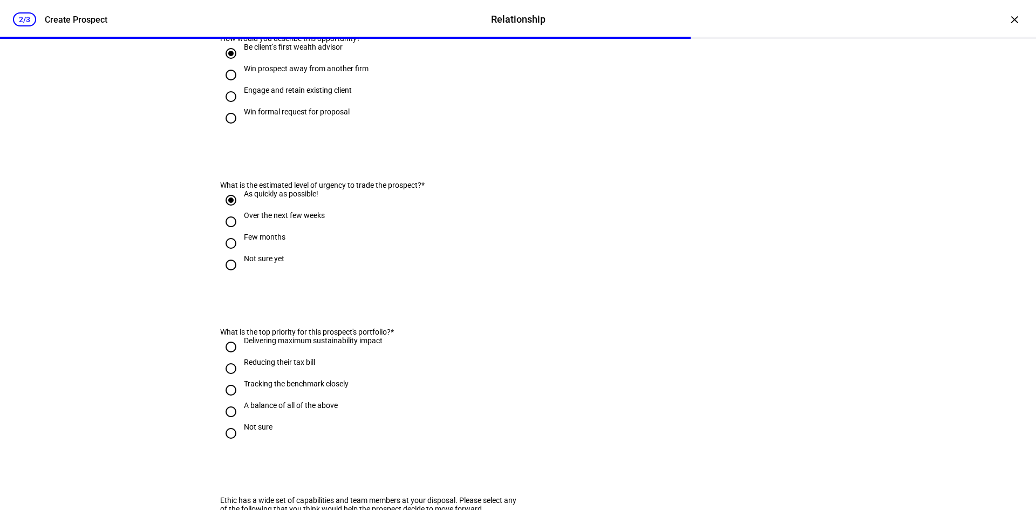
scroll to position [324, 0]
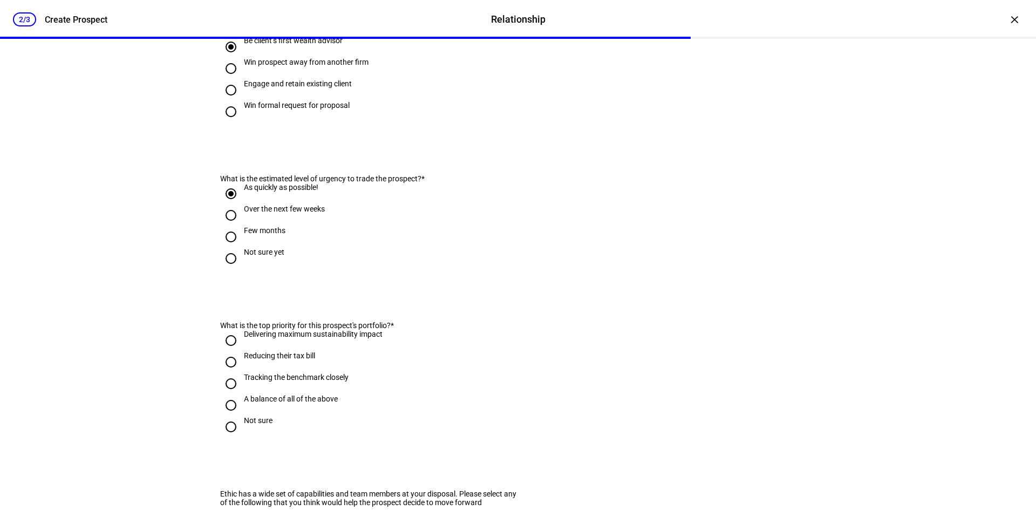
click at [301, 403] on div "A balance of all of the above" at bounding box center [291, 398] width 94 height 9
click at [242, 416] on input "A balance of all of the above" at bounding box center [231, 405] width 22 height 22
radio input "true"
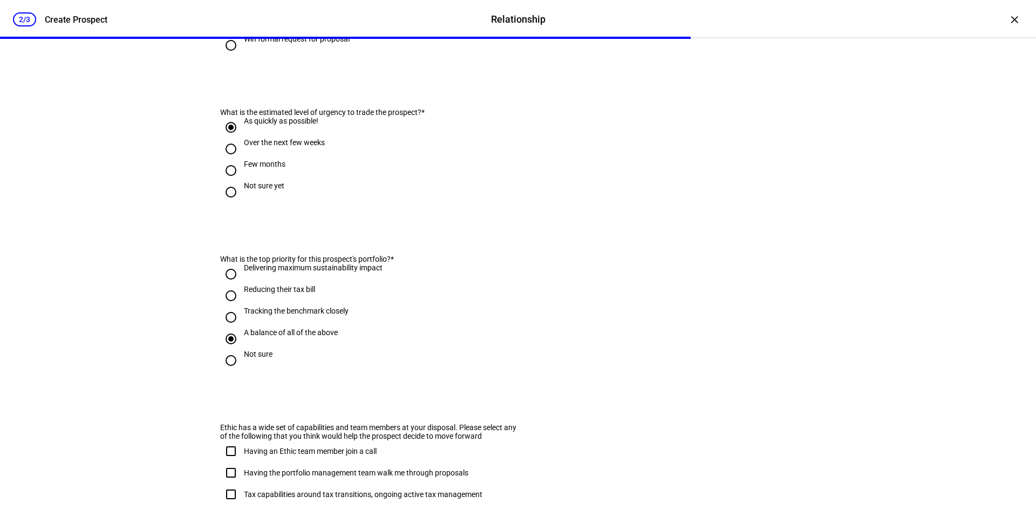
scroll to position [486, 0]
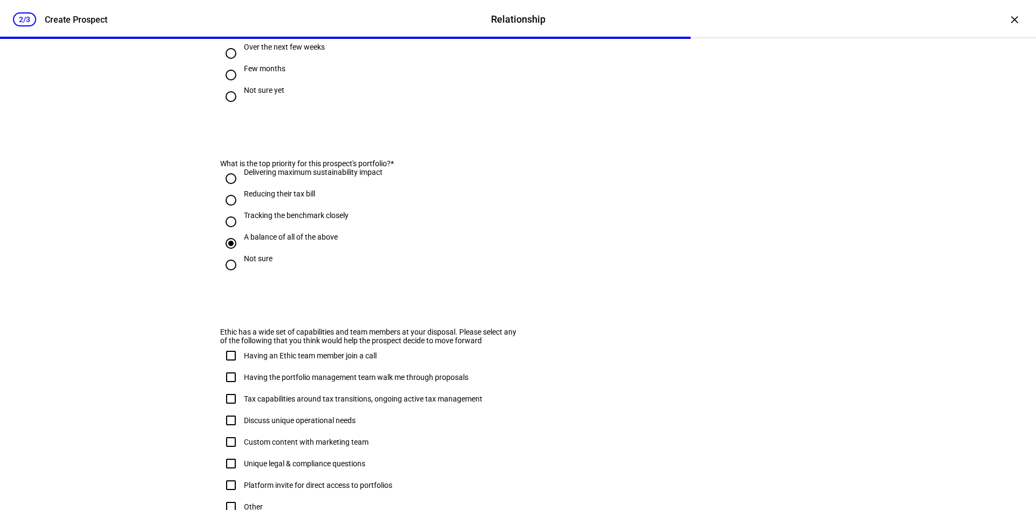
click at [347, 403] on div "Tax capabilities around tax transitions, ongoing active tax management" at bounding box center [363, 398] width 238 height 9
click at [242, 409] on input "Tax capabilities around tax transitions, ongoing active tax management" at bounding box center [231, 399] width 22 height 22
checkbox input "true"
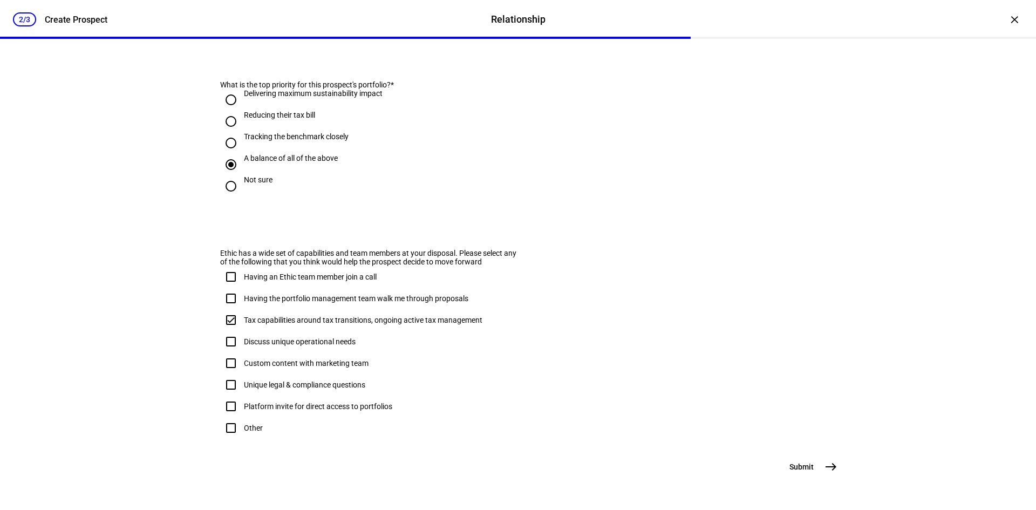
scroll to position [622, 0]
drag, startPoint x: 379, startPoint y: 434, endPoint x: 420, endPoint y: 440, distance: 41.9
drag, startPoint x: 420, startPoint y: 440, endPoint x: 636, endPoint y: 479, distance: 218.8
click at [811, 462] on mat-icon "east" at bounding box center [830, 466] width 13 height 13
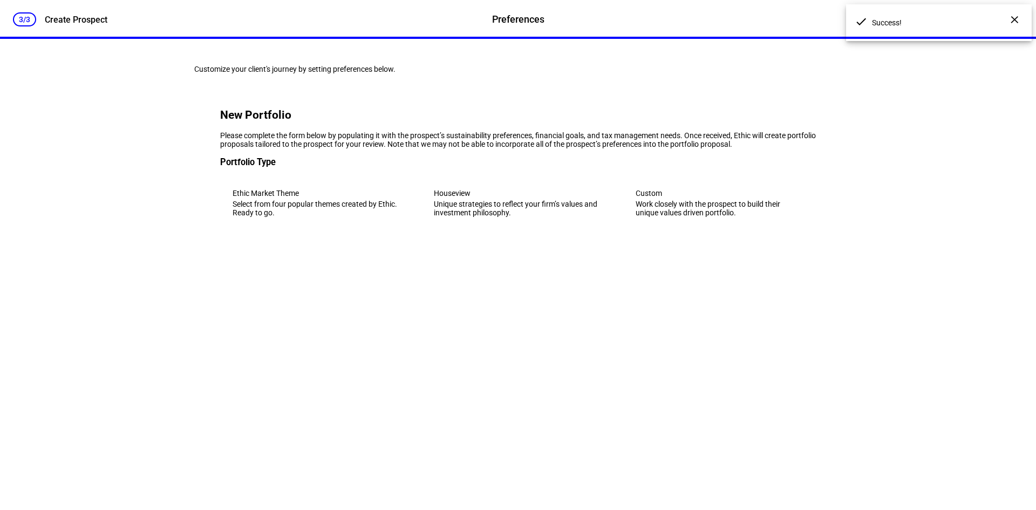
scroll to position [0, 0]
click at [307, 197] on div "Ethic Market Theme" at bounding box center [317, 193] width 168 height 9
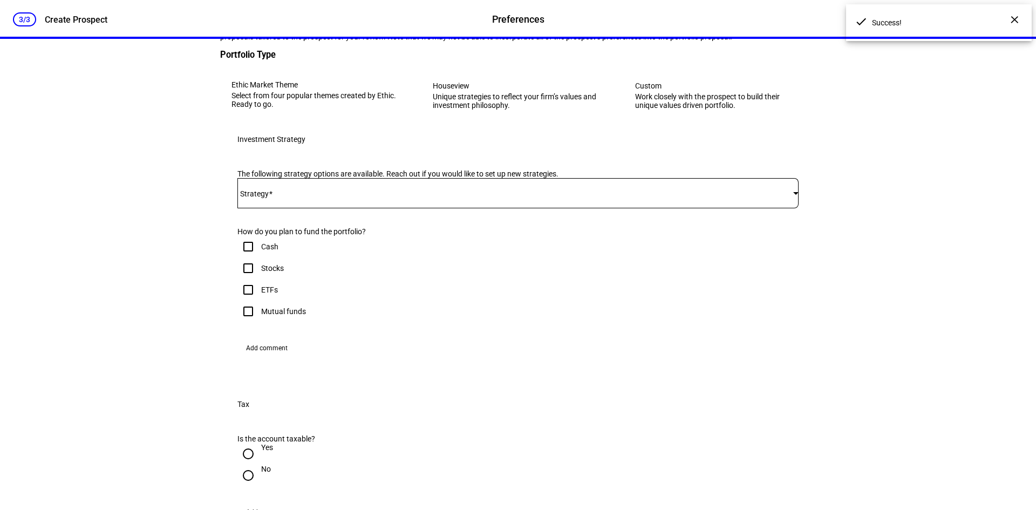
scroll to position [108, 0]
click at [327, 197] on span at bounding box center [515, 192] width 556 height 9
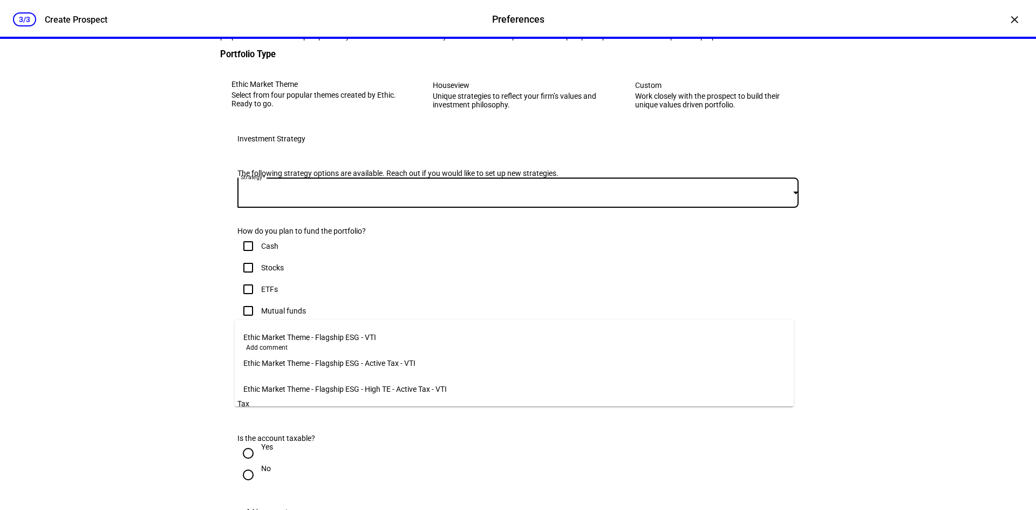
click at [318, 333] on span "Ethic Market Theme - Flagship ESG - VTI" at bounding box center [309, 337] width 133 height 9
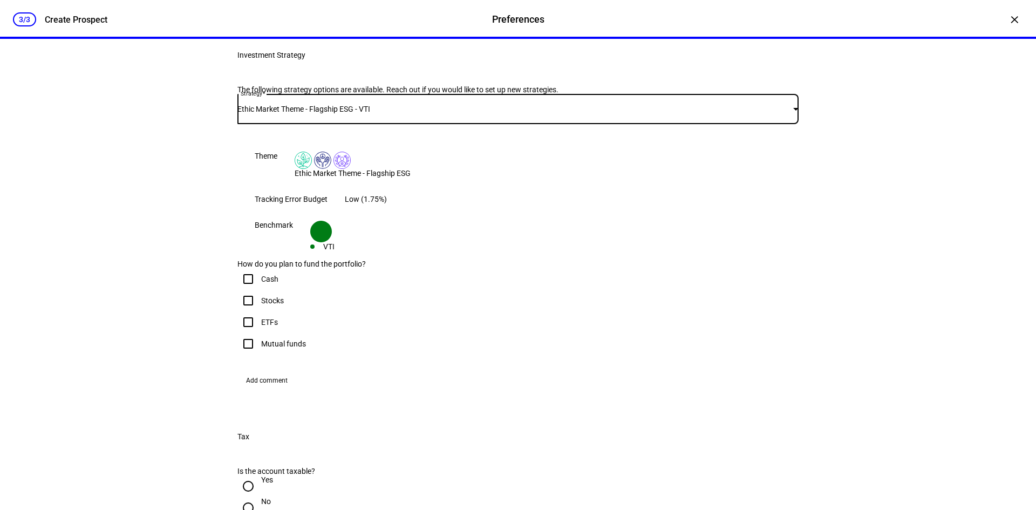
scroll to position [216, 0]
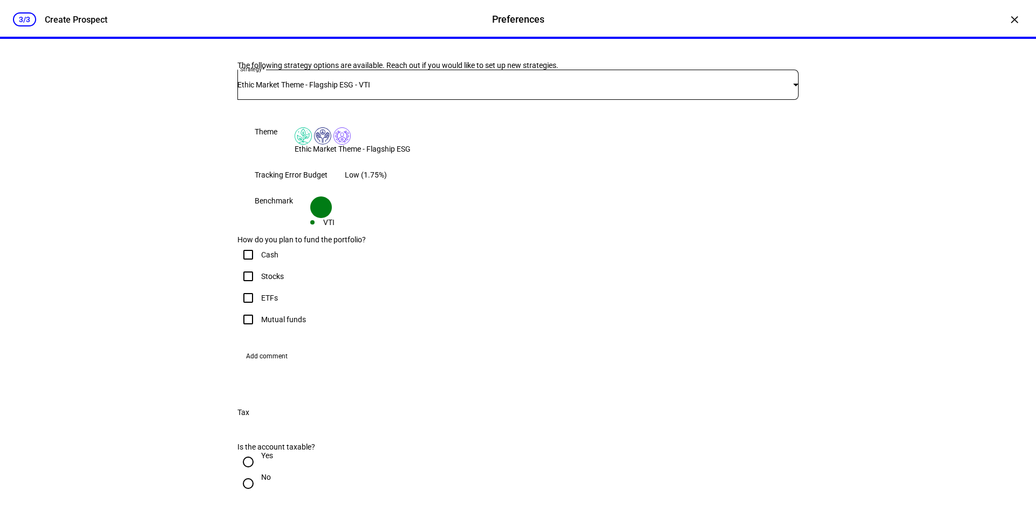
click at [272, 281] on div "Stocks" at bounding box center [272, 276] width 23 height 9
click at [259, 287] on input "Stocks" at bounding box center [248, 276] width 22 height 22
checkbox input "true"
click at [268, 265] on div "Cash" at bounding box center [257, 255] width 41 height 22
click at [268, 259] on div "Cash" at bounding box center [269, 254] width 17 height 9
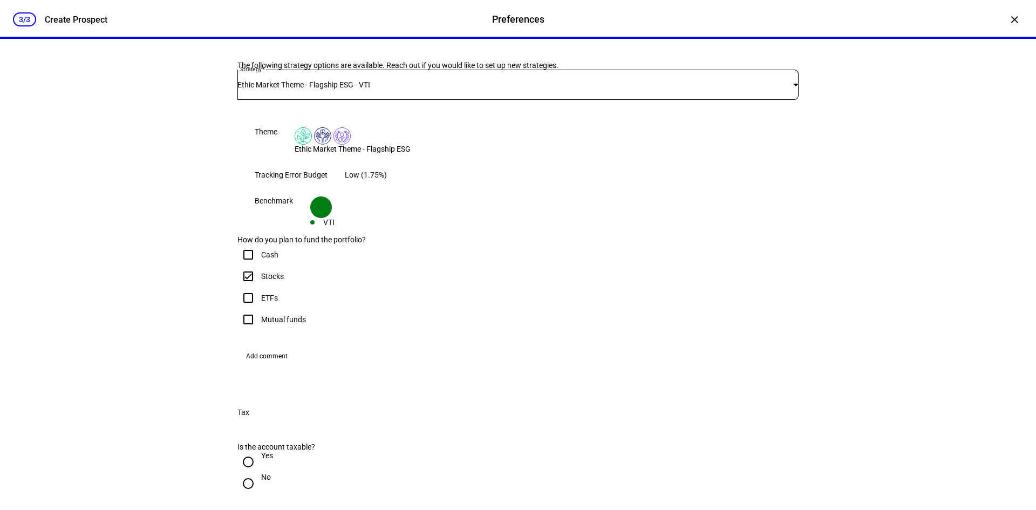
click at [259, 265] on input "Cash" at bounding box center [248, 255] width 22 height 22
checkbox input "true"
click at [268, 302] on div "ETFs" at bounding box center [269, 297] width 17 height 9
click at [259, 309] on input "ETFs" at bounding box center [248, 298] width 22 height 22
checkbox input "true"
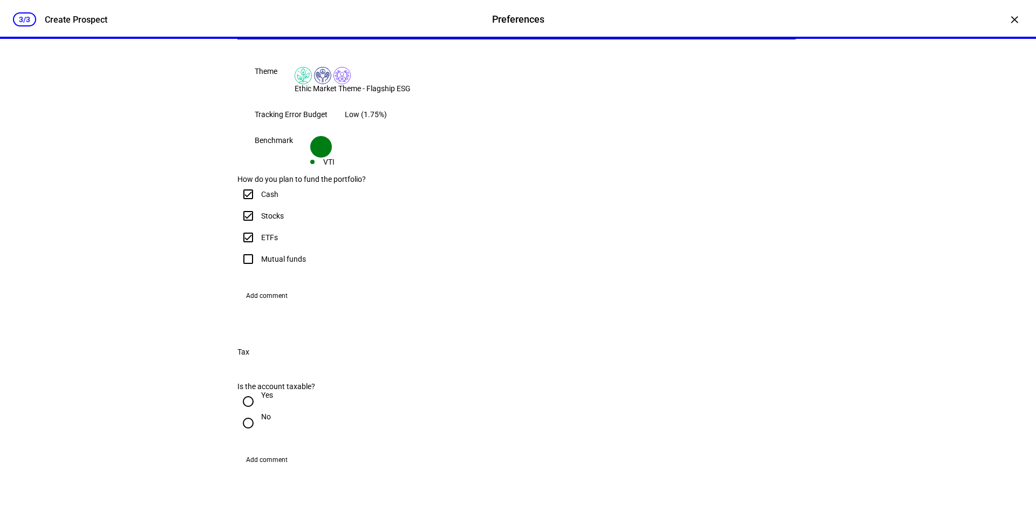
scroll to position [378, 0]
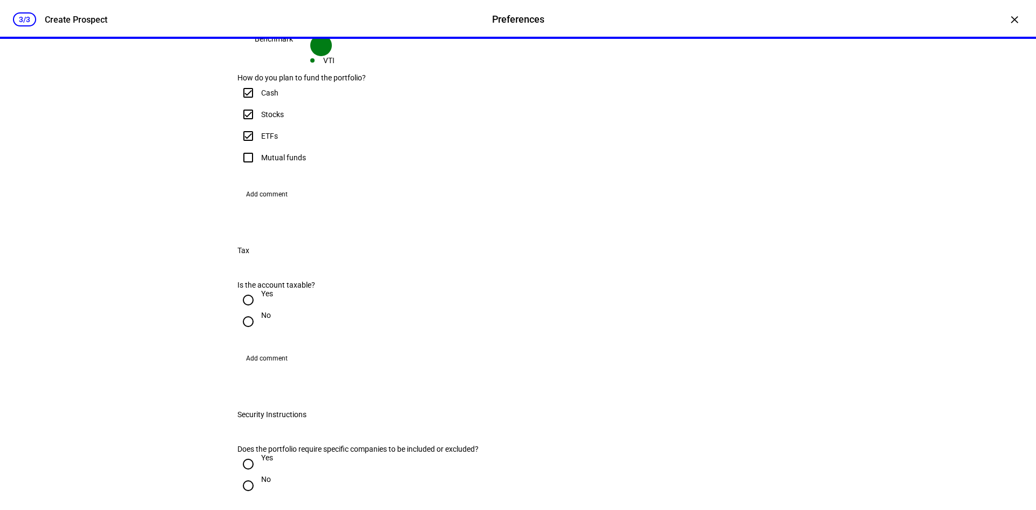
click at [267, 203] on span "Add comment" at bounding box center [267, 194] width 42 height 17
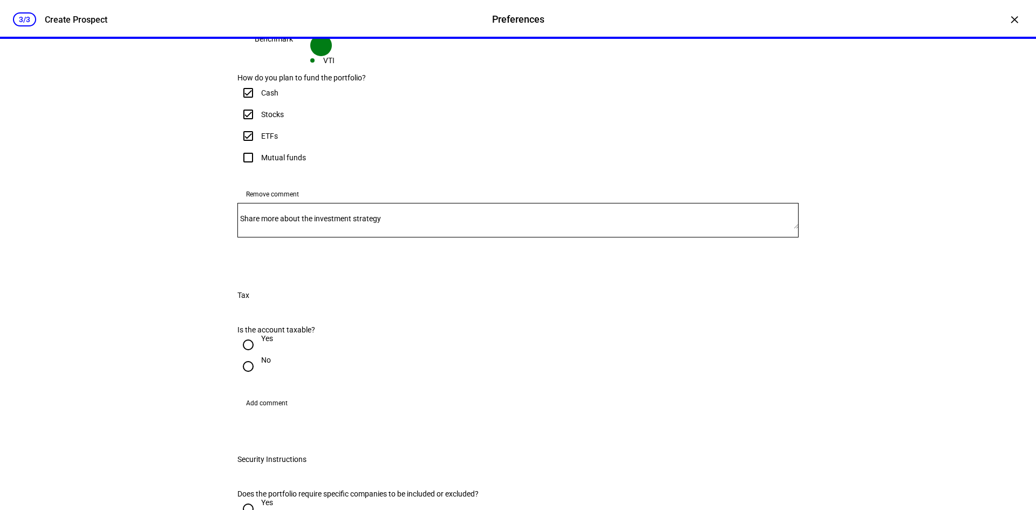
click at [267, 203] on span "Remove comment" at bounding box center [272, 194] width 53 height 17
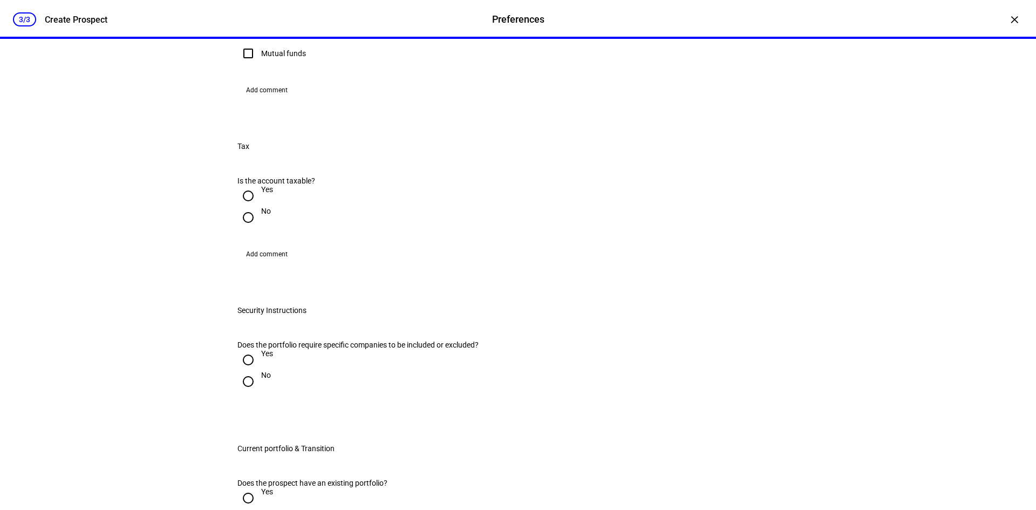
scroll to position [486, 0]
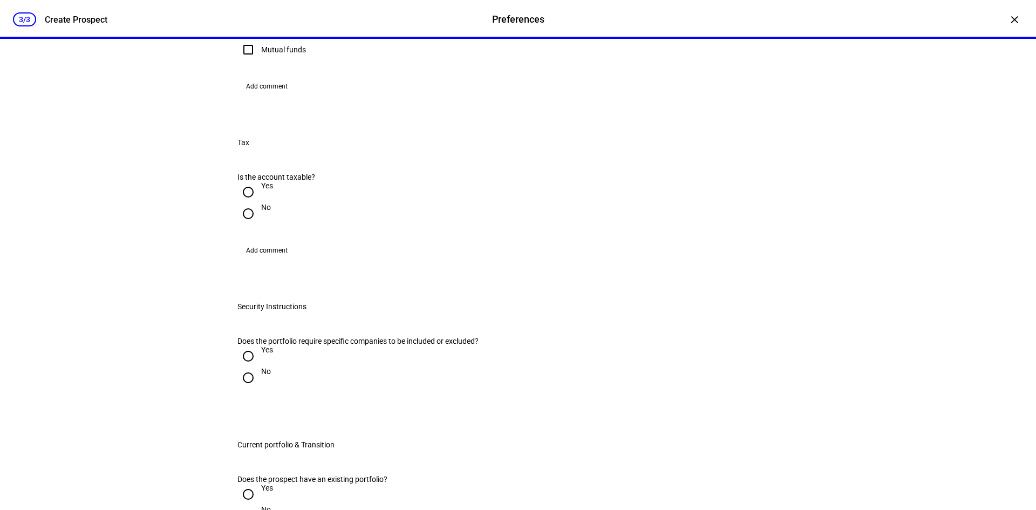
click at [247, 203] on input "Yes" at bounding box center [248, 192] width 22 height 22
radio input "true"
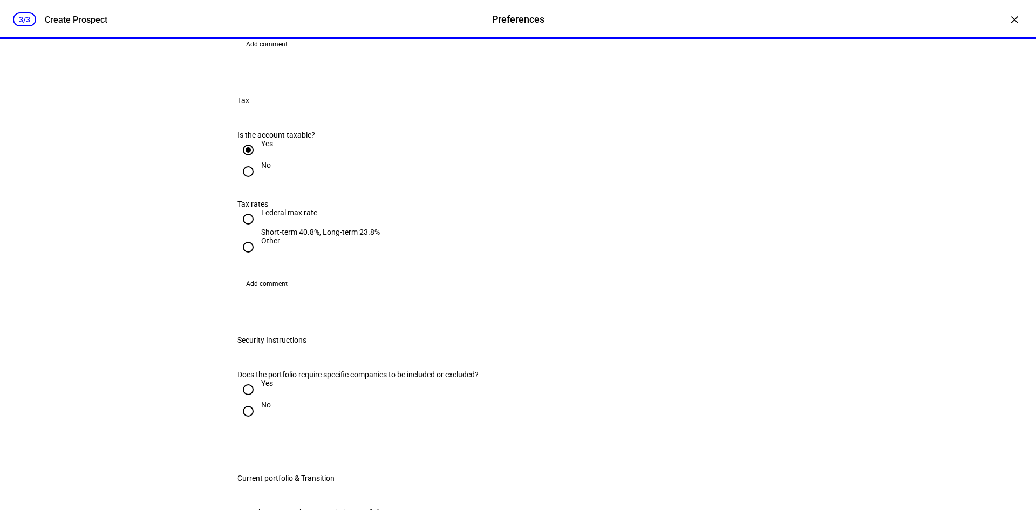
scroll to position [593, 0]
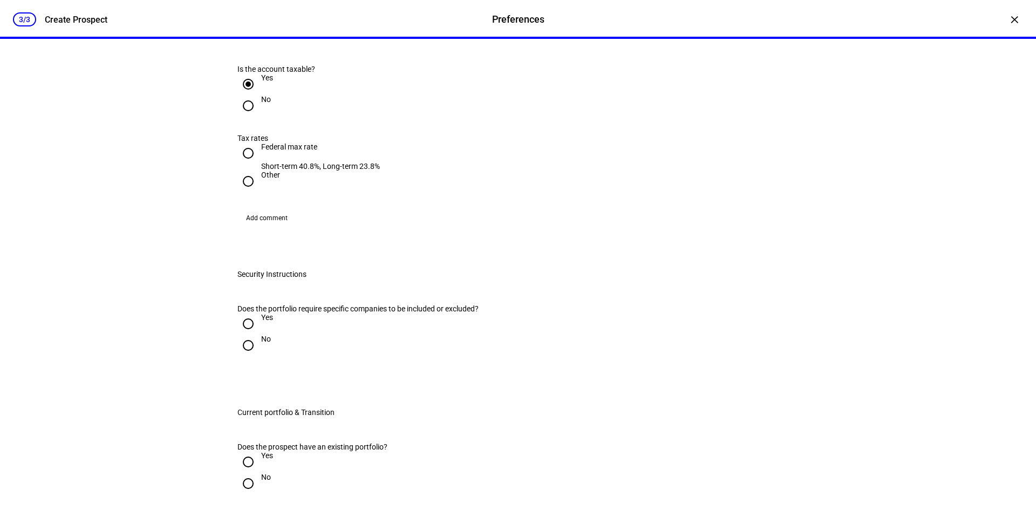
click at [242, 164] on input "Federal max rate Short-term 40.8%, Long-term 23.8%" at bounding box center [248, 153] width 22 height 22
radio input "true"
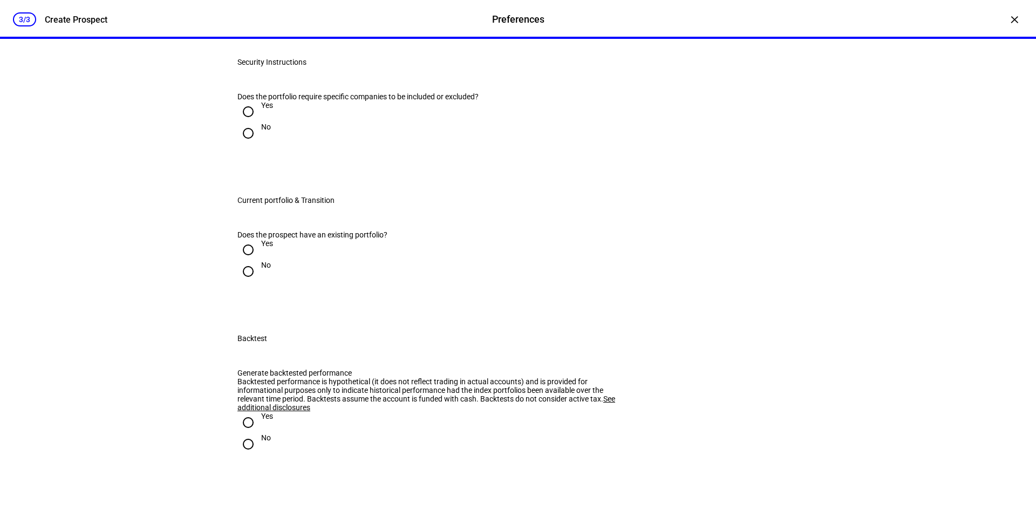
scroll to position [809, 0]
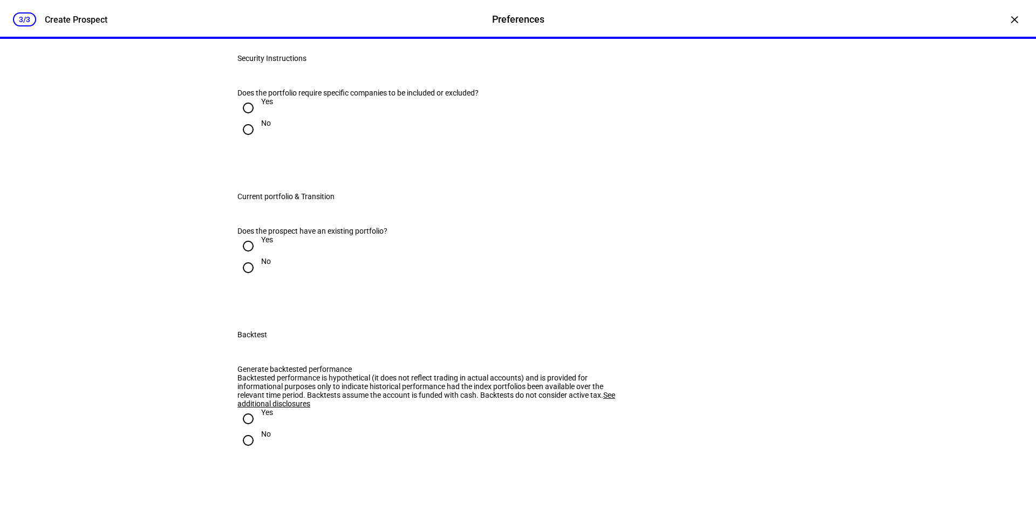
click at [244, 140] on input "No" at bounding box center [248, 130] width 22 height 22
radio input "true"
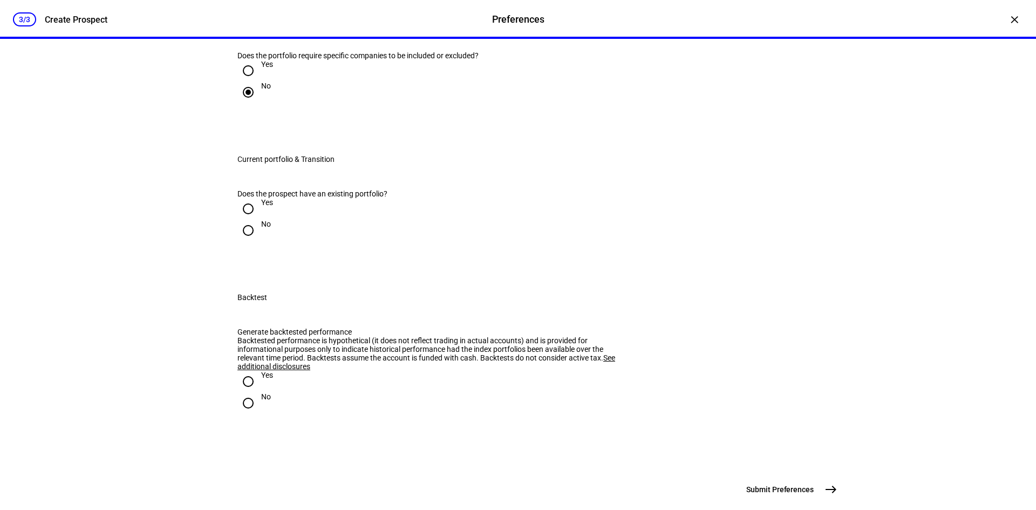
scroll to position [917, 0]
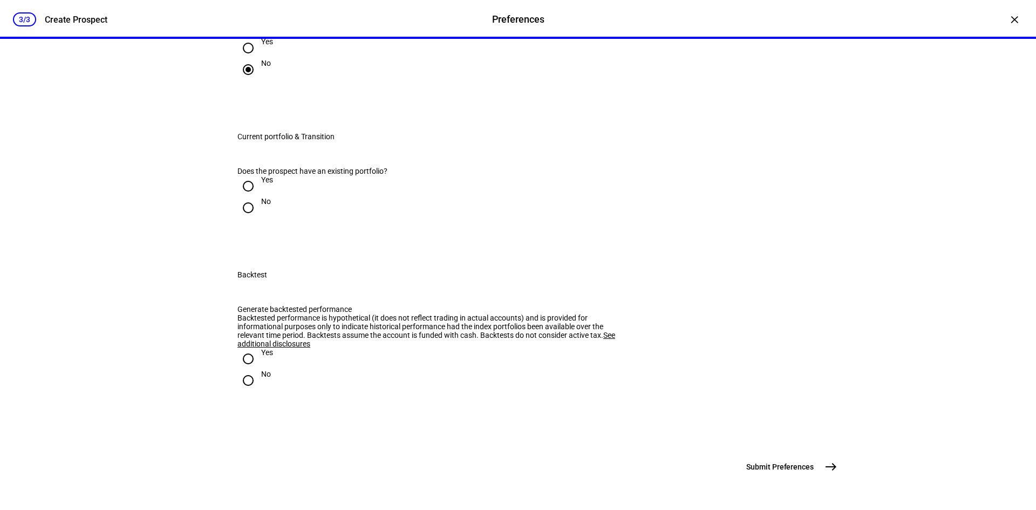
click at [244, 197] on input "Yes" at bounding box center [248, 186] width 22 height 22
radio input "true"
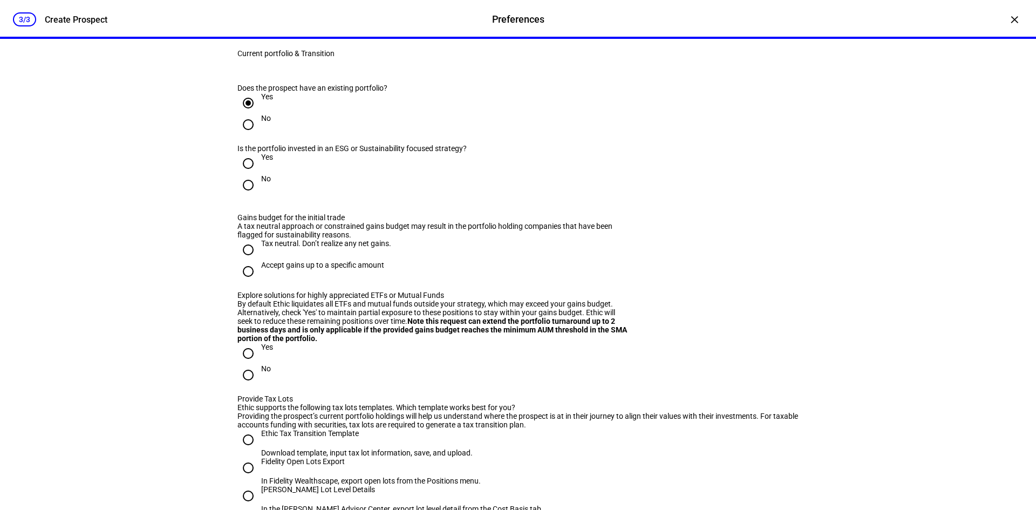
scroll to position [971, 0]
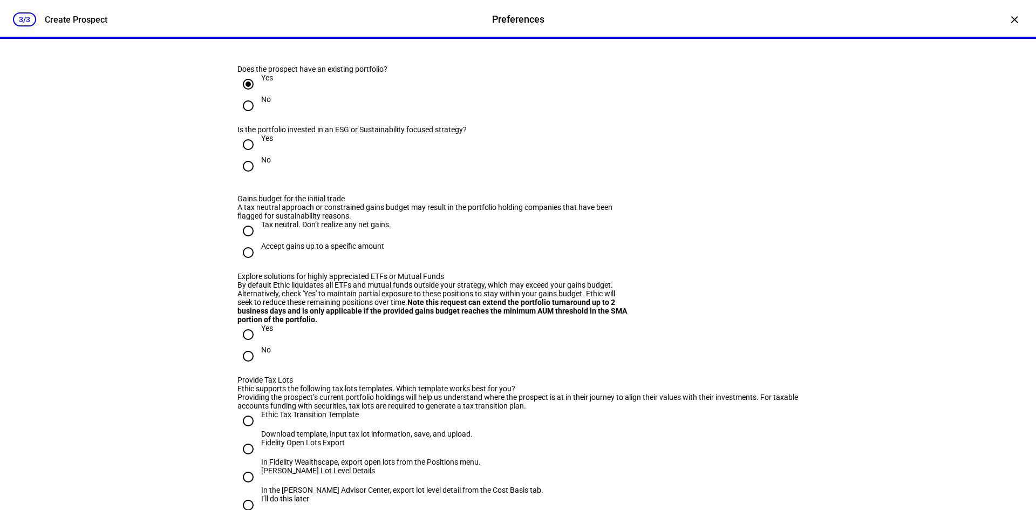
click at [248, 177] on input "No" at bounding box center [248, 166] width 22 height 22
radio input "true"
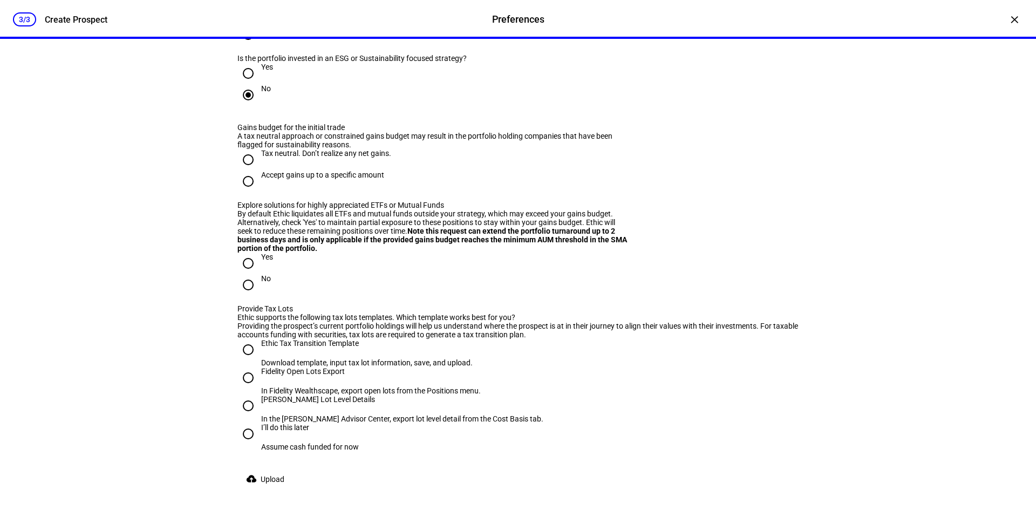
scroll to position [1079, 0]
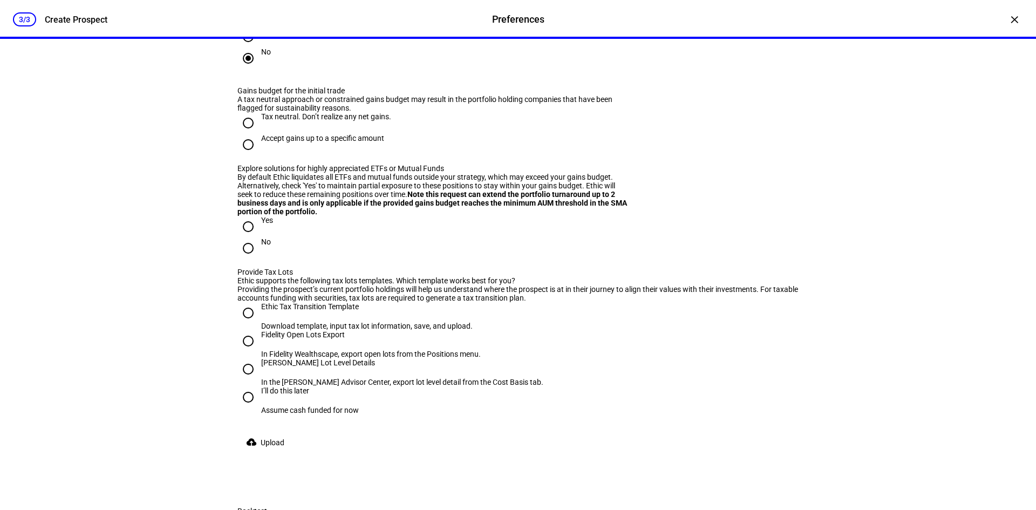
click at [241, 134] on input "Tax neutral. Don’t realize any net gains." at bounding box center [248, 123] width 22 height 22
radio input "true"
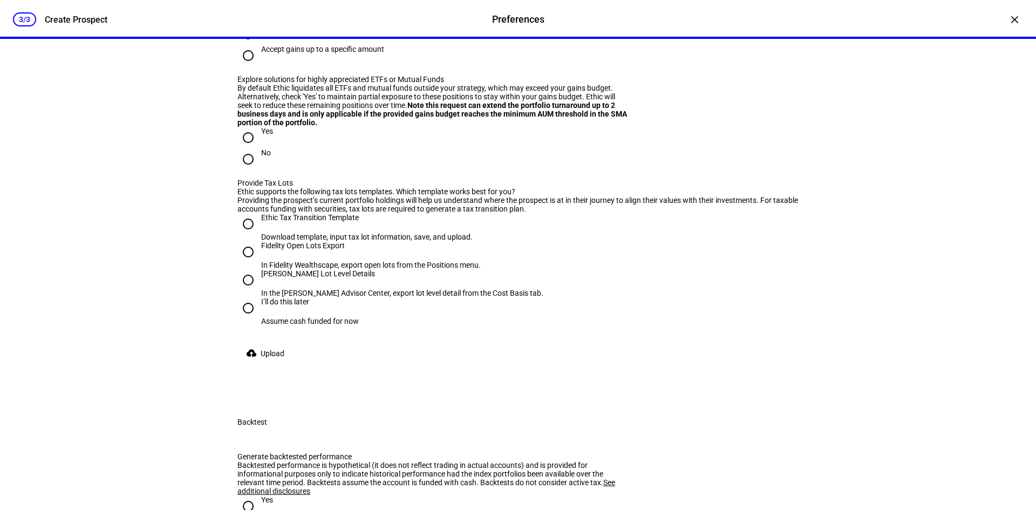
scroll to position [1187, 0]
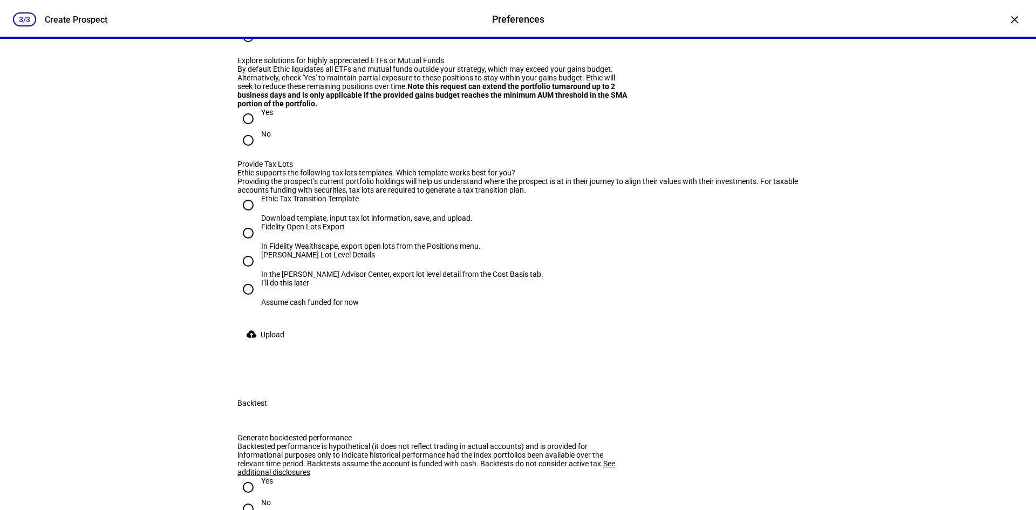
click at [247, 151] on input "No" at bounding box center [248, 140] width 22 height 22
radio input "true"
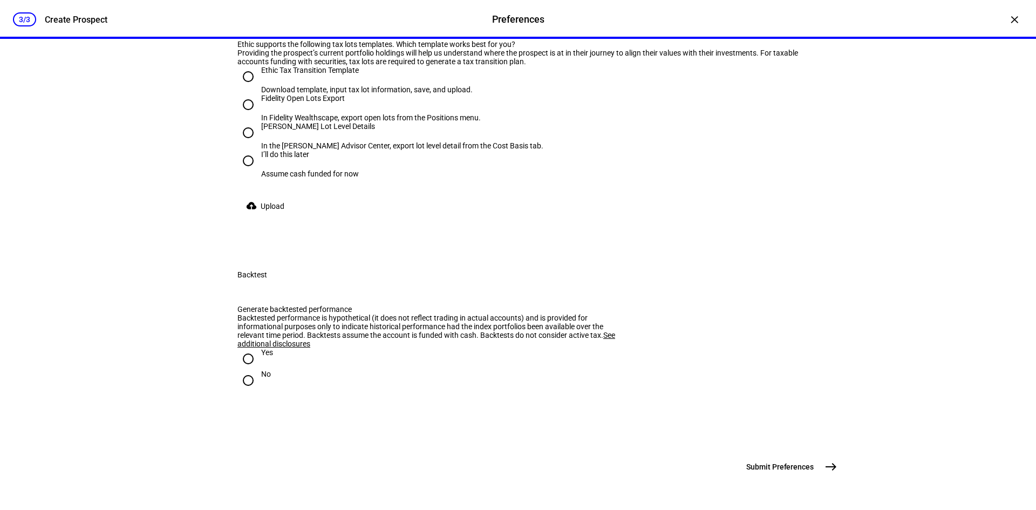
scroll to position [1349, 0]
click at [245, 115] on input "Fidelity Open Lots Export In Fidelity Wealthscape, export open lots from the Po…" at bounding box center [248, 105] width 22 height 22
radio input "true"
click at [252, 211] on mat-icon "cloud_upload" at bounding box center [251, 205] width 11 height 11
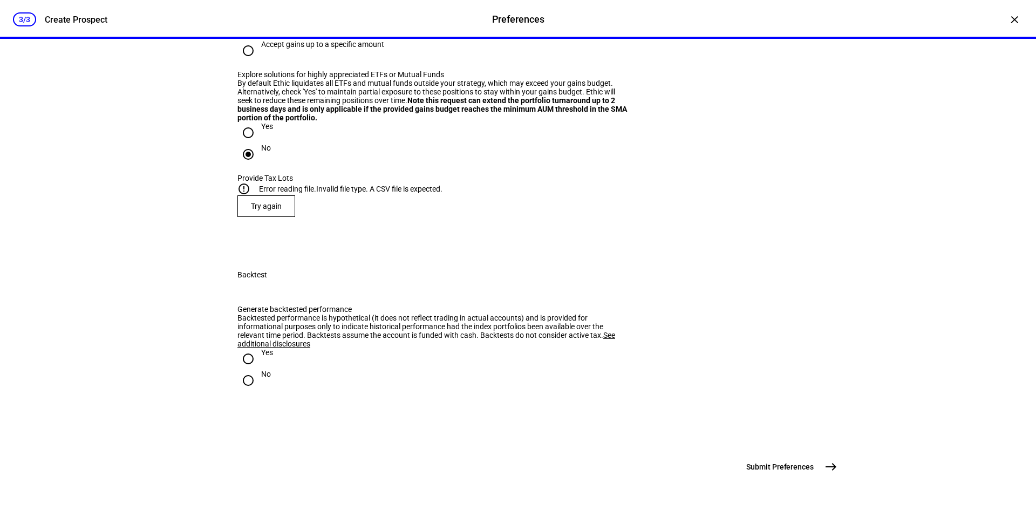
click at [274, 210] on span "Try again" at bounding box center [266, 206] width 31 height 9
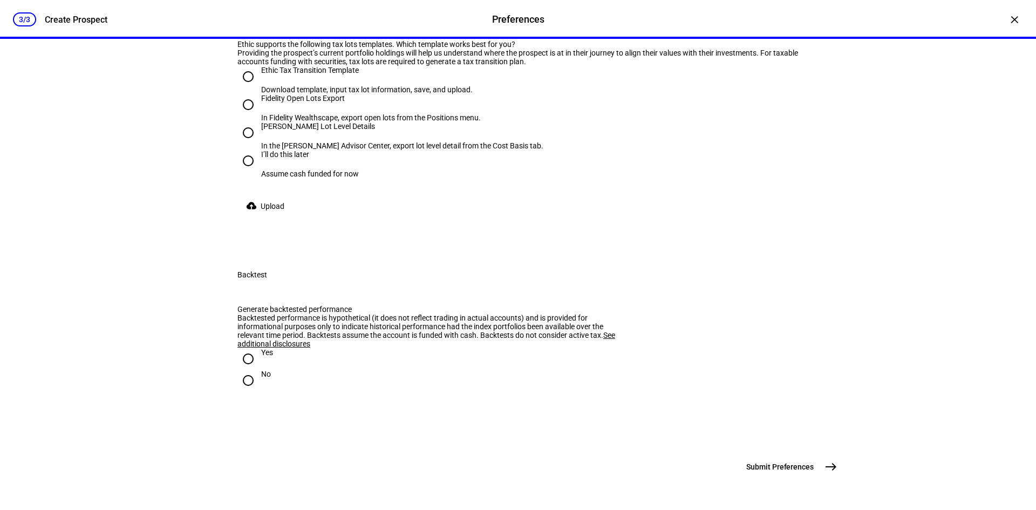
click at [274, 74] on div "Ethic Tax Transition Template" at bounding box center [366, 70] width 211 height 9
click at [259, 87] on input "Ethic Tax Transition Template Download template, input tax lot information, sav…" at bounding box center [248, 77] width 22 height 22
radio input "true"
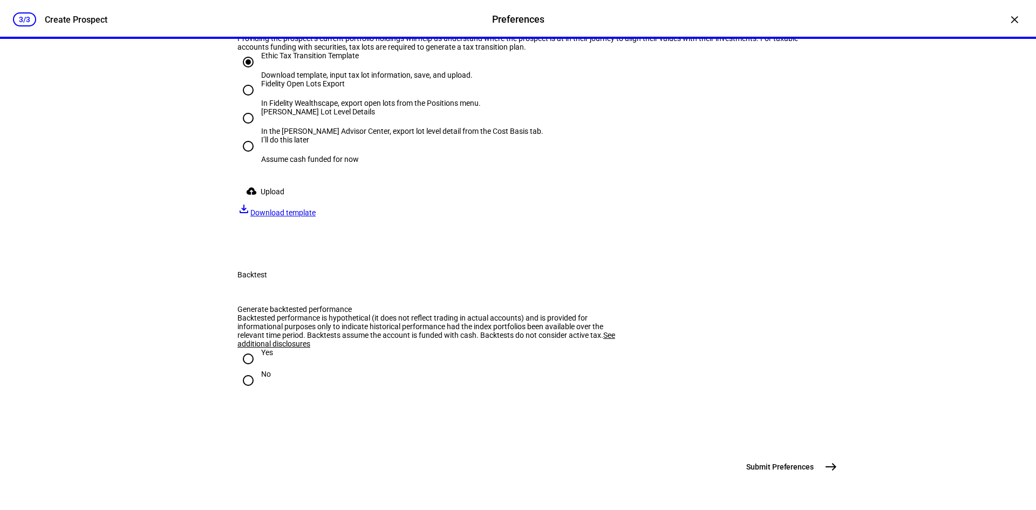
click at [278, 202] on span "Upload" at bounding box center [273, 192] width 24 height 22
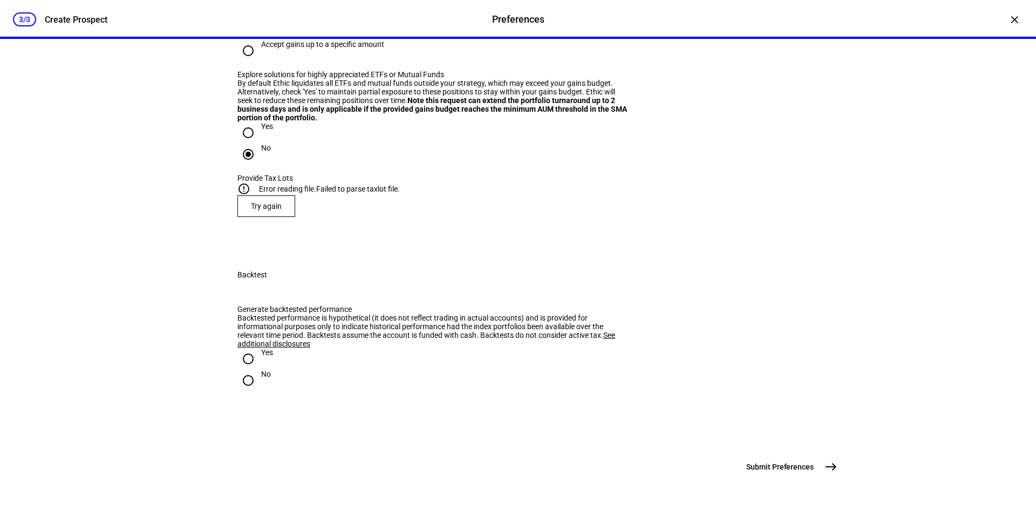
scroll to position [1457, 0]
click at [255, 388] on div at bounding box center [248, 380] width 26 height 26
radio input "true"
click at [269, 210] on span "Try again" at bounding box center [266, 206] width 31 height 9
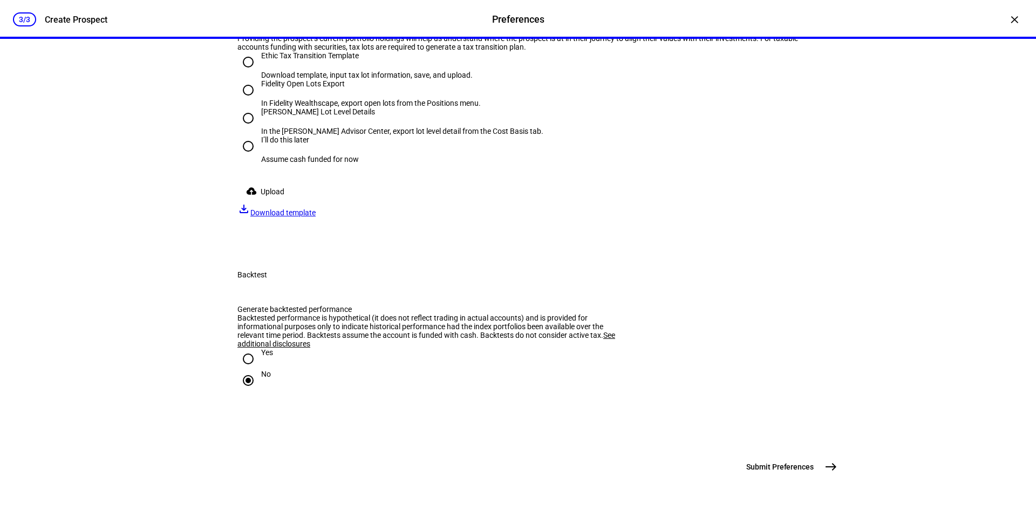
scroll to position [1349, 0]
click at [282, 202] on span "Upload" at bounding box center [273, 192] width 24 height 22
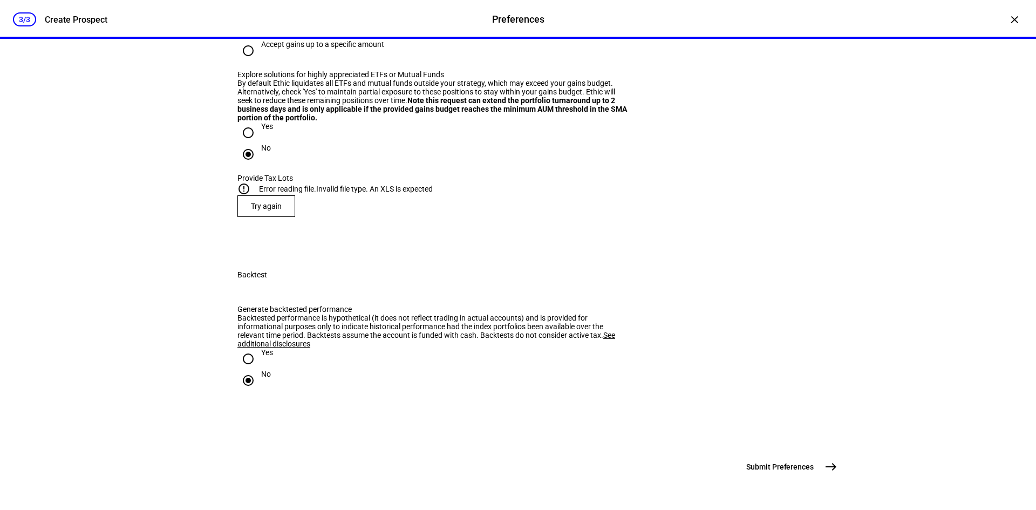
click at [274, 210] on span "Try again" at bounding box center [266, 206] width 31 height 9
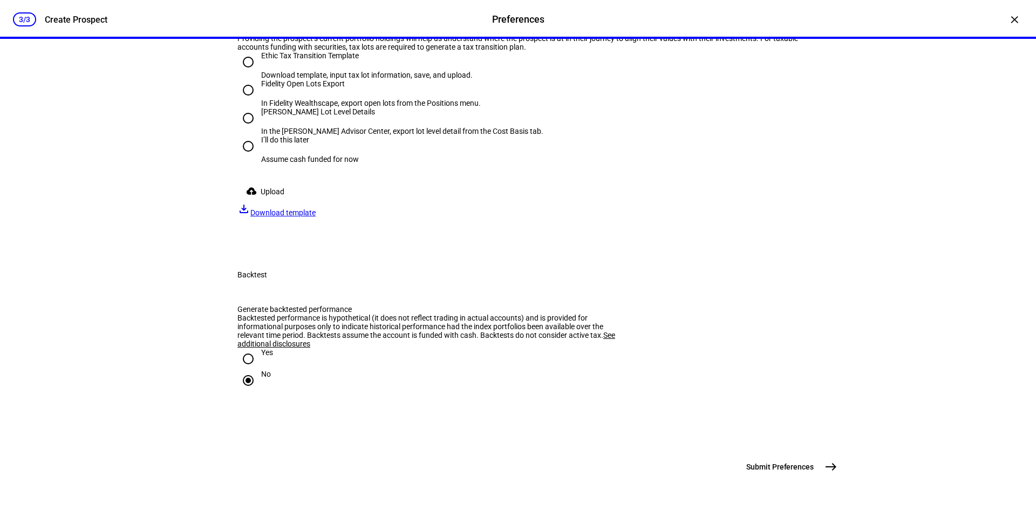
click at [261, 202] on span "Upload" at bounding box center [273, 192] width 24 height 22
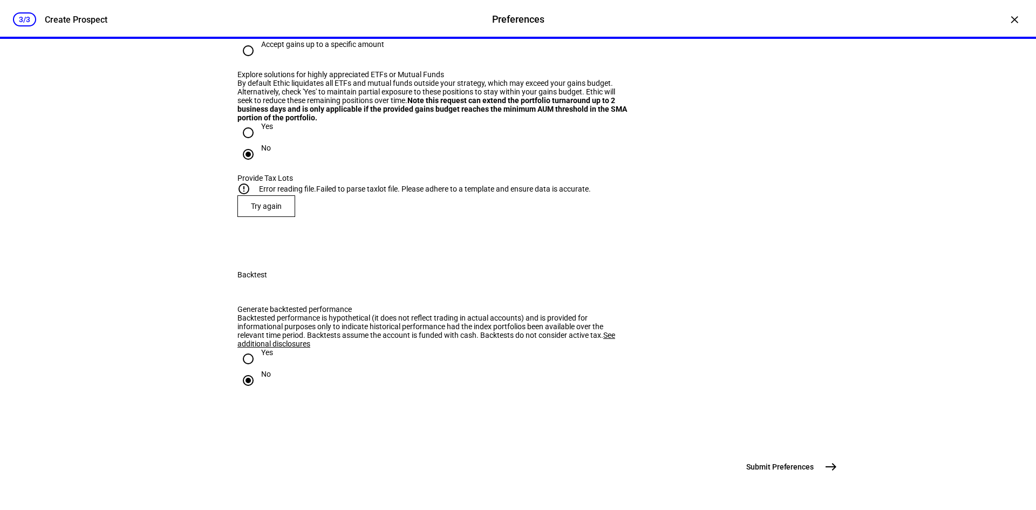
click at [272, 210] on span "Try again" at bounding box center [266, 206] width 31 height 9
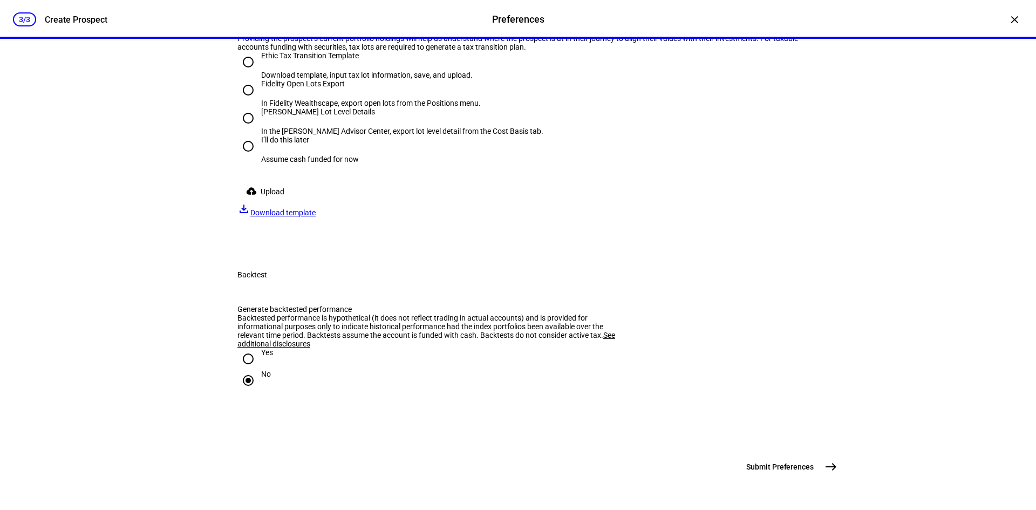
click at [378, 127] on div "[PERSON_NAME] Lot Level Details" at bounding box center [402, 116] width 282 height 19
click at [259, 129] on input "[PERSON_NAME] Lot Level Details In the [PERSON_NAME] Advisor Center, export lot…" at bounding box center [248, 118] width 22 height 22
radio input "true"
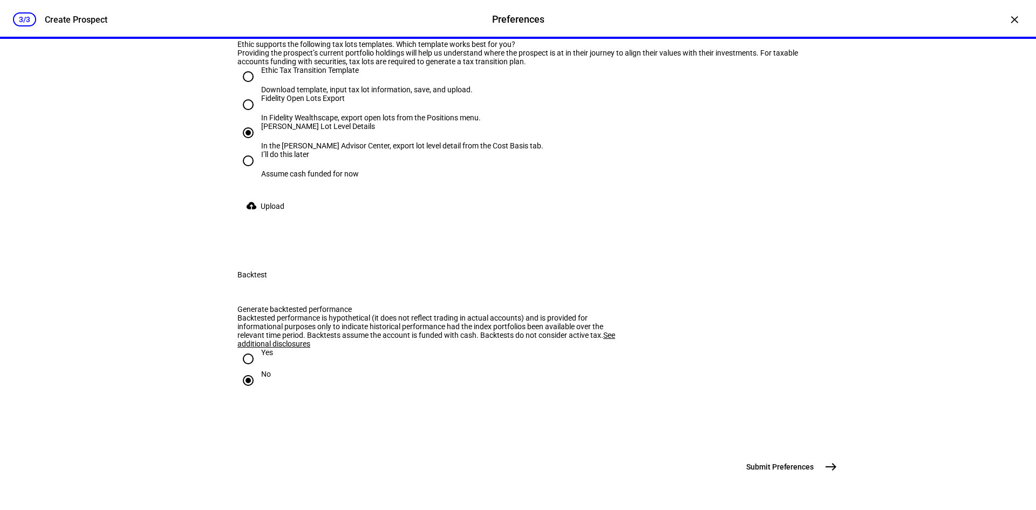
click at [375, 122] on div "In Fidelity Wealthscape, export open lots from the Positions menu." at bounding box center [371, 117] width 220 height 9
click at [259, 115] on input "Fidelity Open Lots Export In Fidelity Wealthscape, export open lots from the Po…" at bounding box center [248, 105] width 22 height 22
radio input "true"
click at [254, 217] on span at bounding box center [267, 206] width 60 height 22
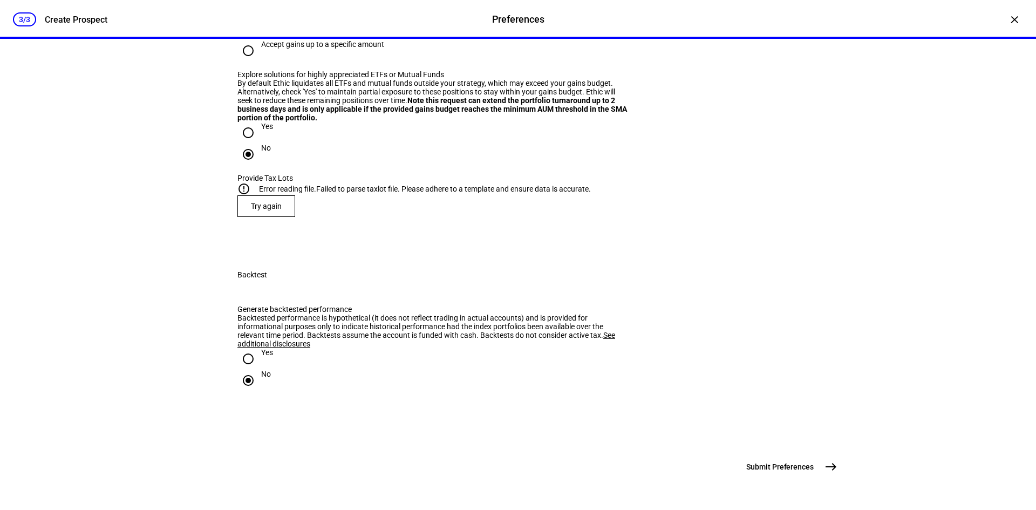
click at [251, 210] on span "Try again" at bounding box center [266, 206] width 31 height 9
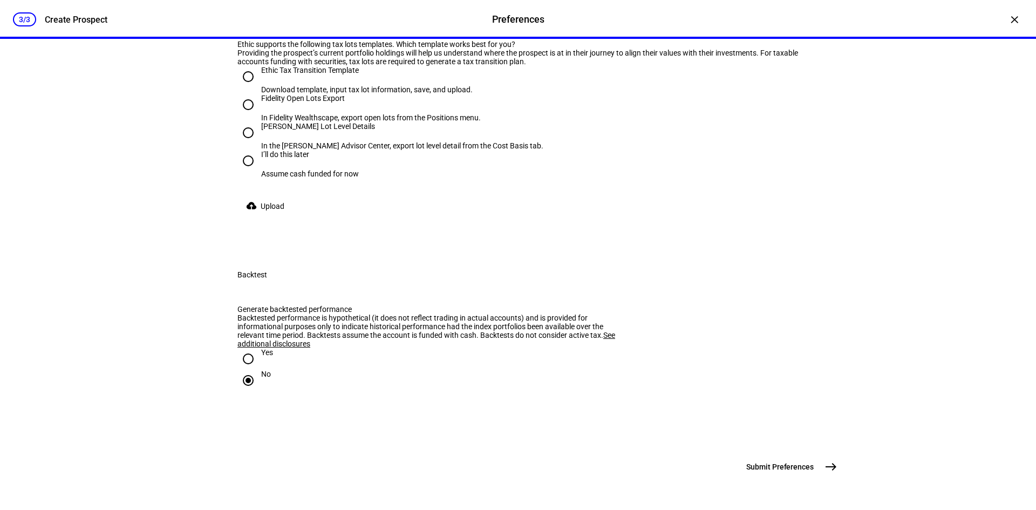
click at [303, 74] on div "Ethic Tax Transition Template" at bounding box center [366, 70] width 211 height 9
click at [259, 87] on input "Ethic Tax Transition Template Download template, input tax lot information, sav…" at bounding box center [248, 77] width 22 height 22
radio input "true"
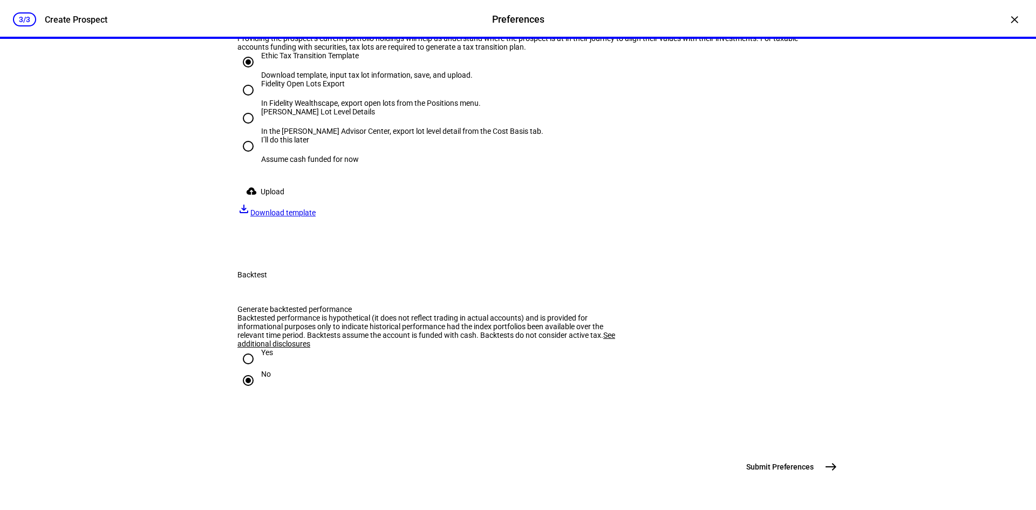
click at [271, 202] on span "Upload" at bounding box center [273, 192] width 24 height 22
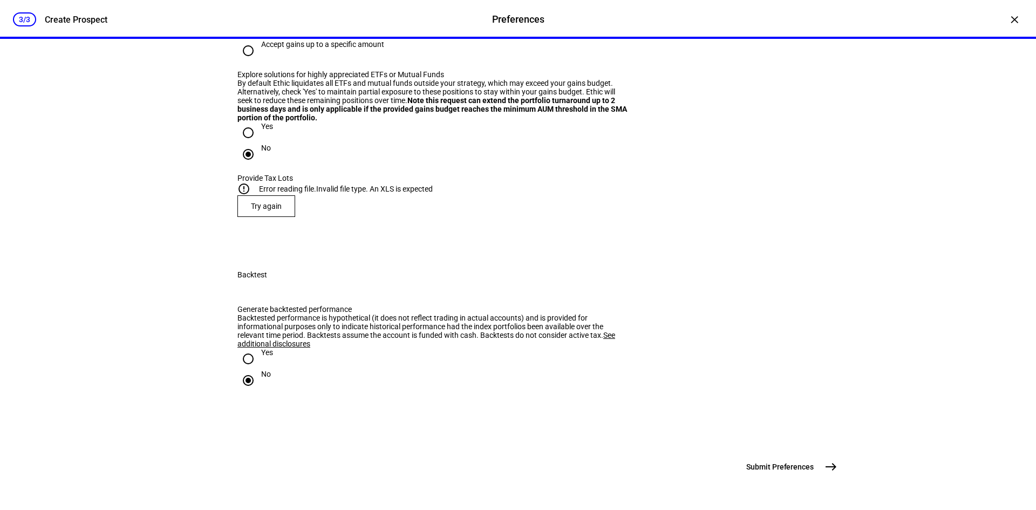
click at [266, 210] on span "Try again" at bounding box center [266, 206] width 31 height 9
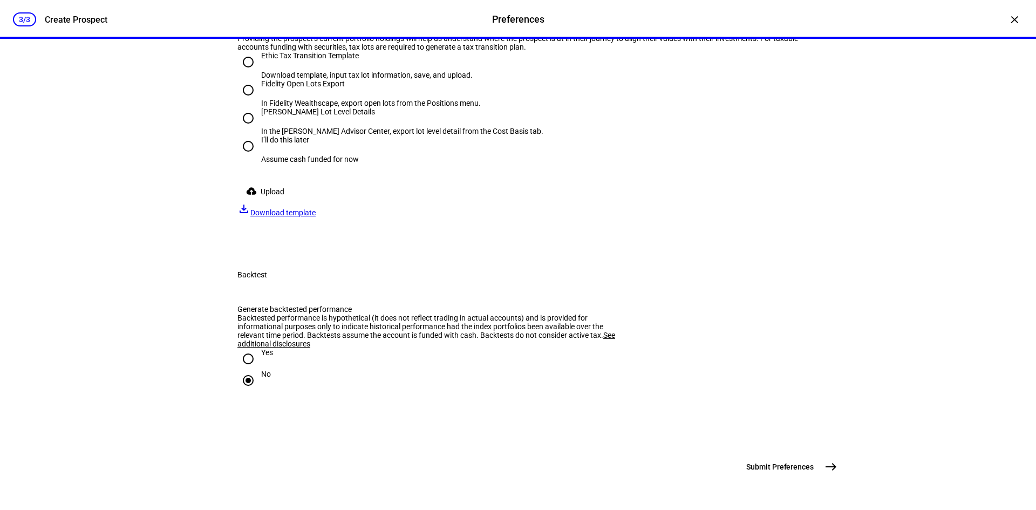
click at [251, 196] on mat-icon "cloud_upload" at bounding box center [251, 191] width 11 height 11
click at [266, 181] on eth-radio-group "Ethic Tax Transition Template Download template, input tax lot information, sav…" at bounding box center [517, 115] width 561 height 129
click at [264, 202] on span "Upload" at bounding box center [273, 192] width 24 height 22
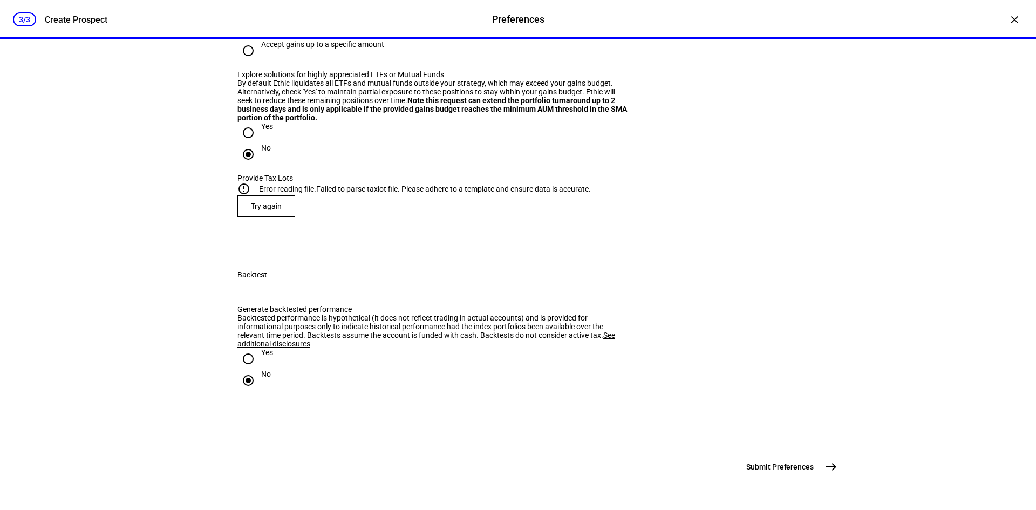
click at [694, 414] on div "Generate backtested performance Backtested performance is hypothetical (it does…" at bounding box center [518, 354] width 596 height 125
click at [266, 219] on span at bounding box center [266, 206] width 57 height 26
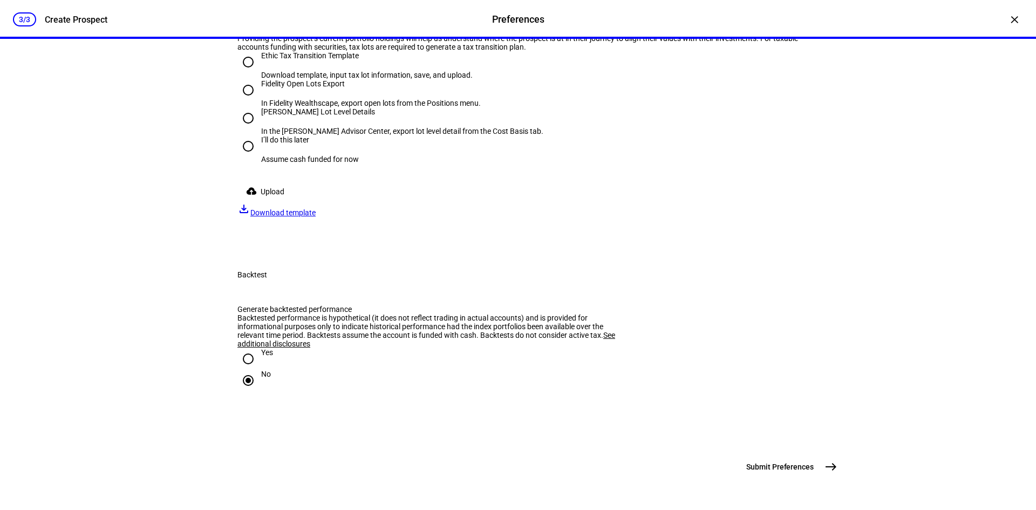
click at [483, 163] on div "I’ll do this later Assume cash funded for now" at bounding box center [517, 149] width 561 height 28
click at [265, 202] on span "Upload" at bounding box center [273, 192] width 24 height 22
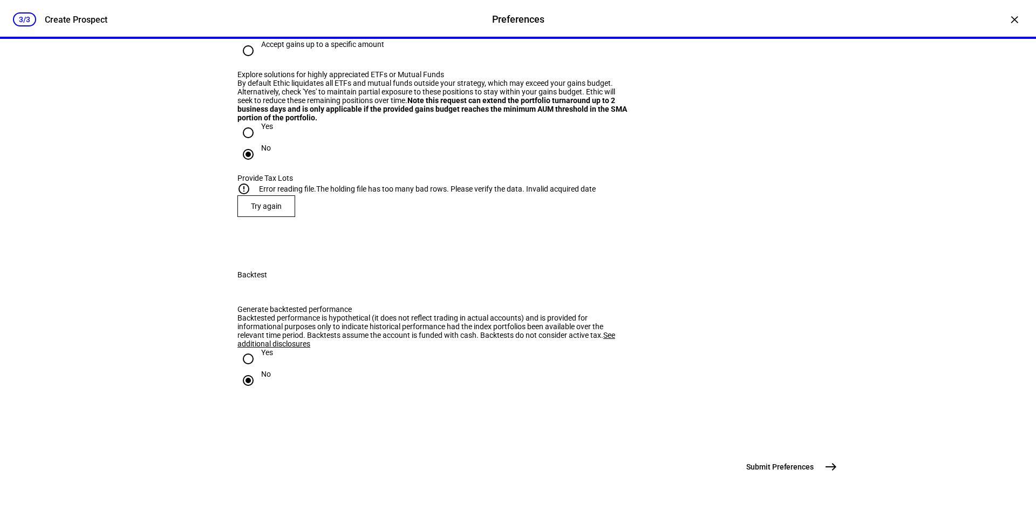
click at [257, 210] on span "Try again" at bounding box center [266, 206] width 31 height 9
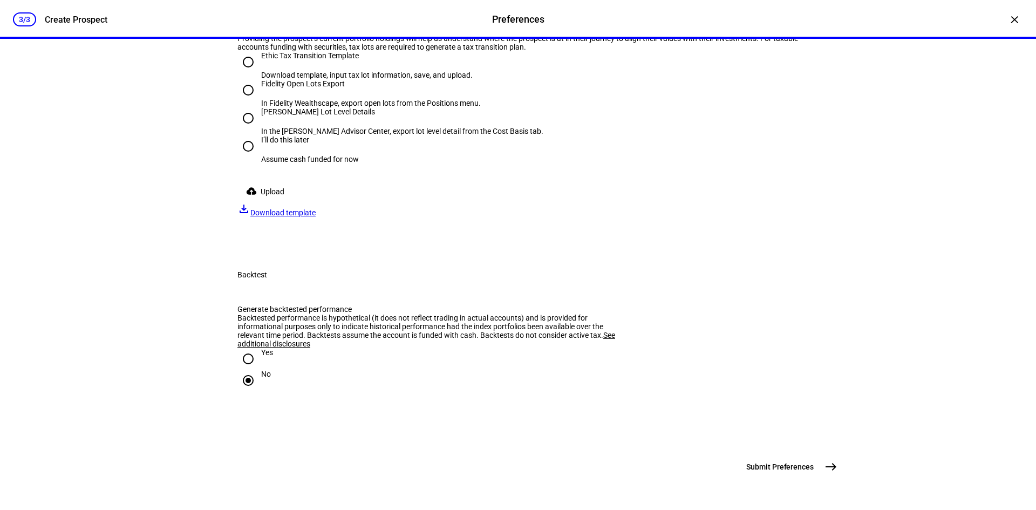
click at [263, 202] on span "Upload" at bounding box center [273, 192] width 24 height 22
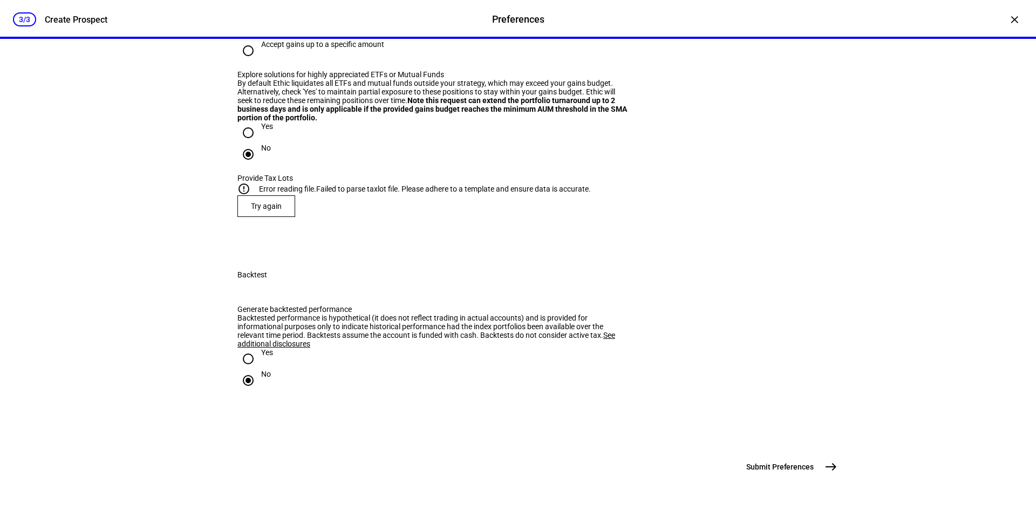
scroll to position [1491, 0]
click at [811, 462] on span "east" at bounding box center [831, 467] width 22 height 22
click at [266, 210] on span "Try again" at bounding box center [266, 206] width 31 height 9
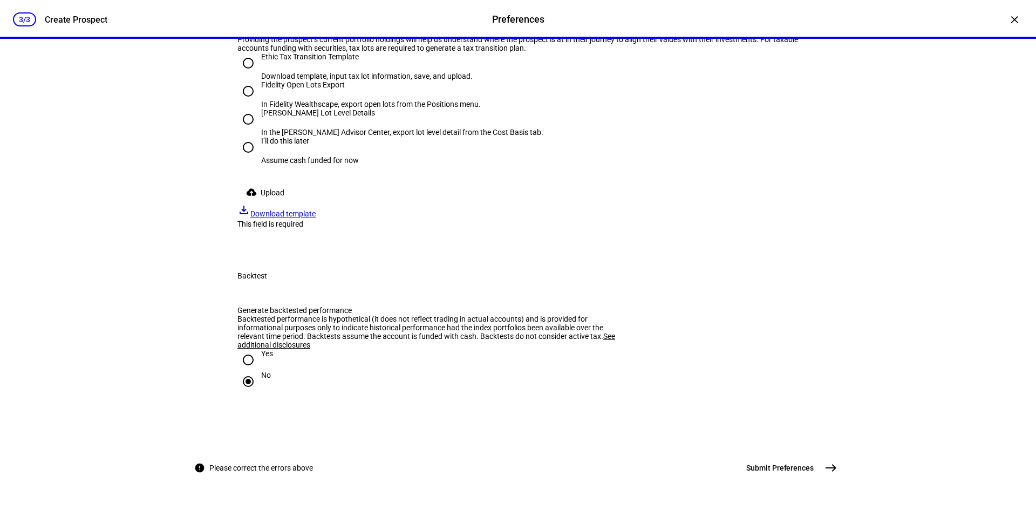
click at [275, 145] on div "I’ll do this later" at bounding box center [310, 140] width 98 height 9
click at [259, 158] on input "I’ll do this later Assume cash funded for now" at bounding box center [248, 147] width 22 height 22
radio input "true"
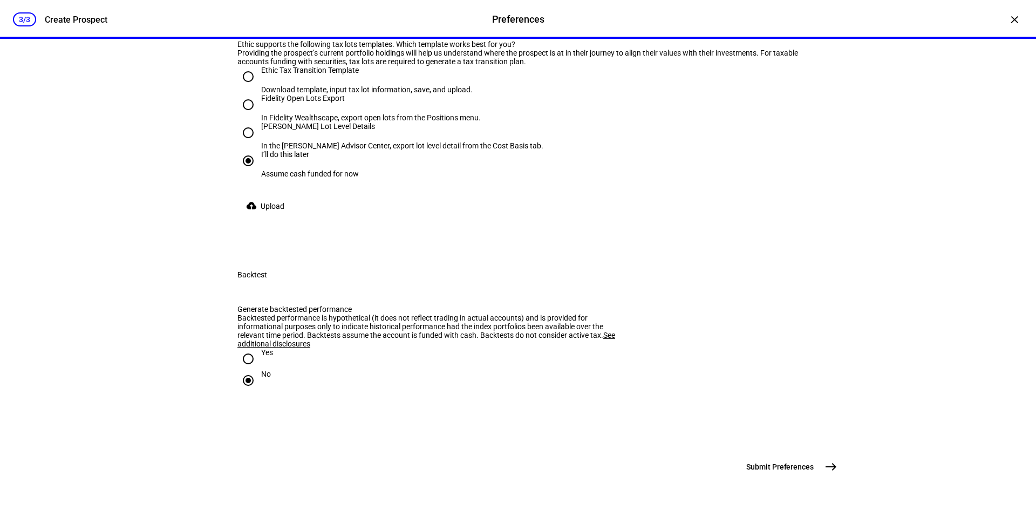
scroll to position [1636, 0]
click at [811, 460] on span "east" at bounding box center [831, 467] width 22 height 22
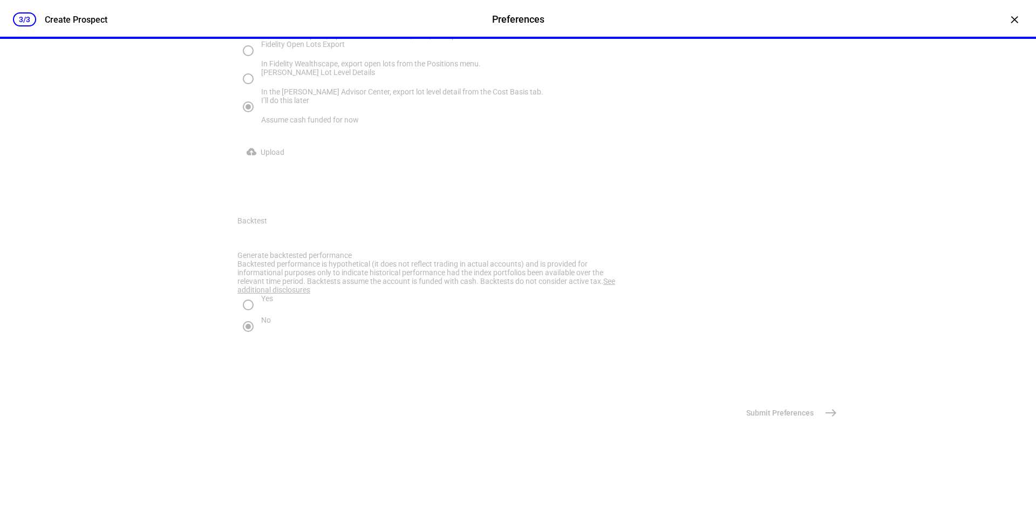
scroll to position [0, 0]
